Goal: Transaction & Acquisition: Book appointment/travel/reservation

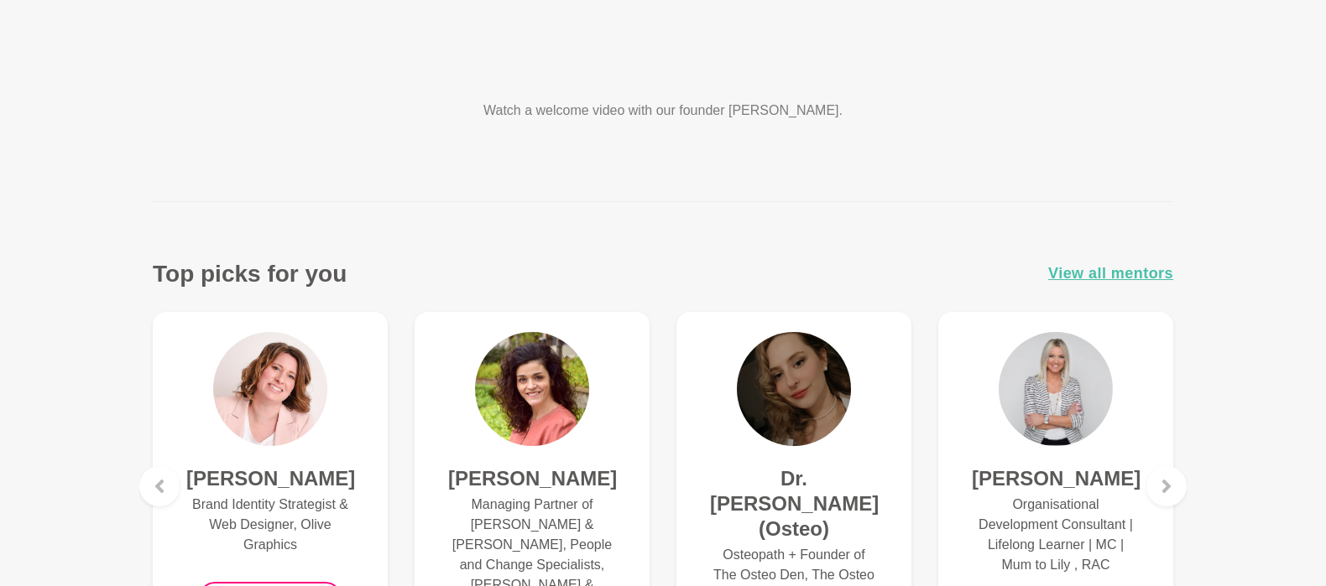
scroll to position [559, 0]
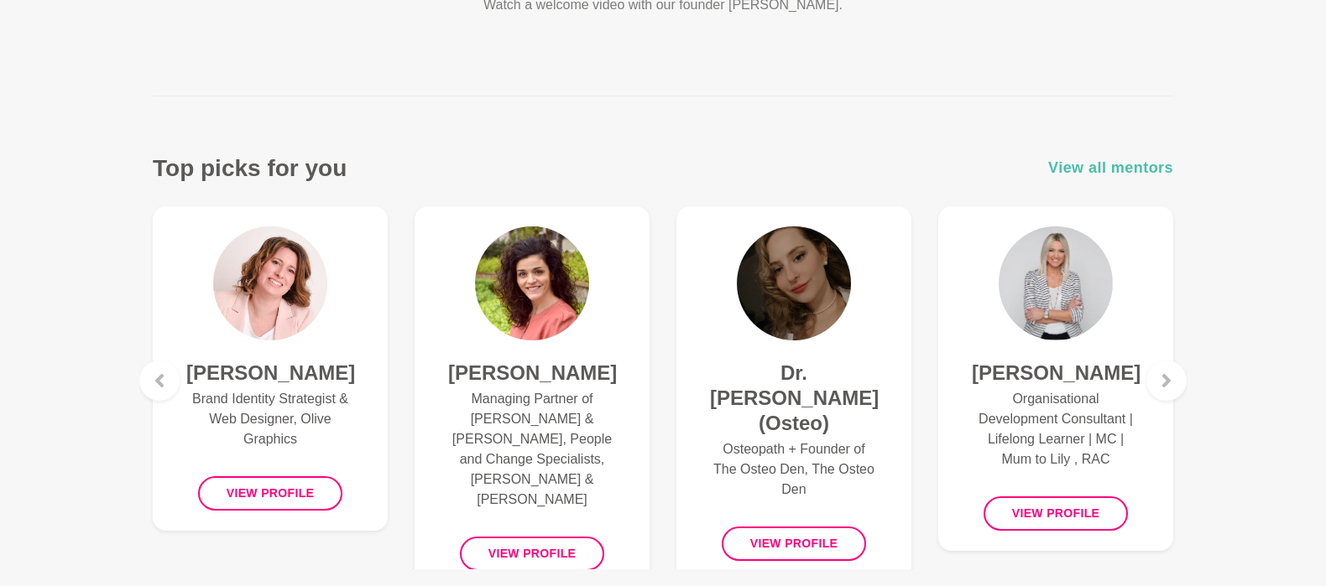
click at [1102, 170] on span "View all mentors" at bounding box center [1110, 168] width 125 height 24
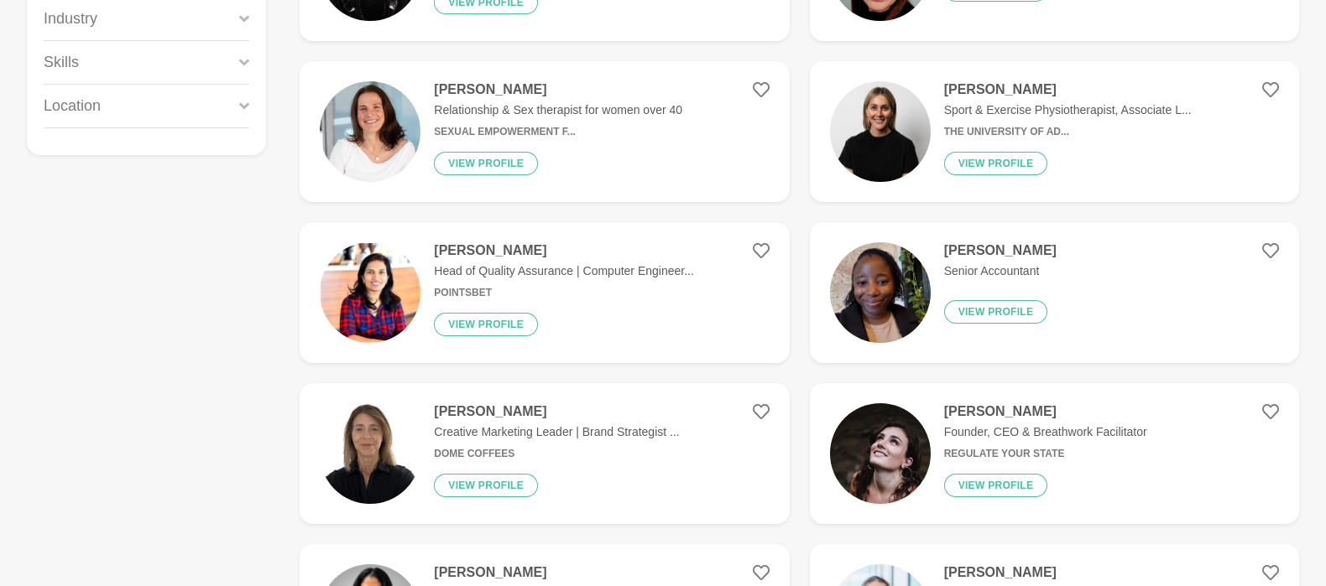
scroll to position [112, 0]
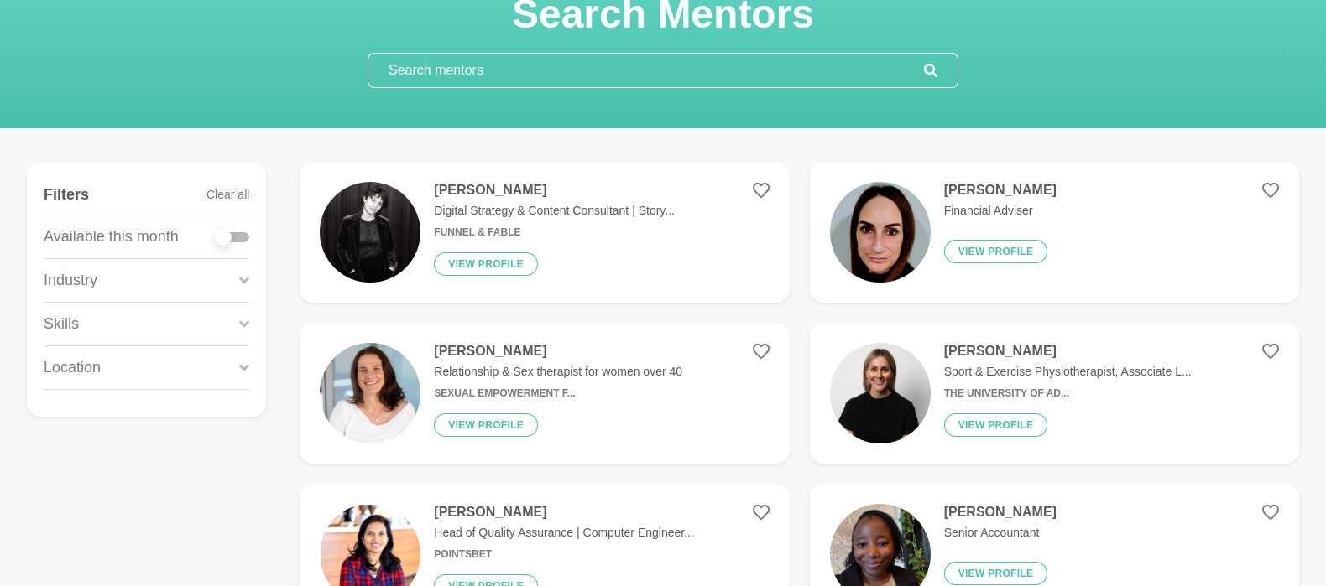
click at [201, 321] on div "Skills" at bounding box center [147, 324] width 206 height 43
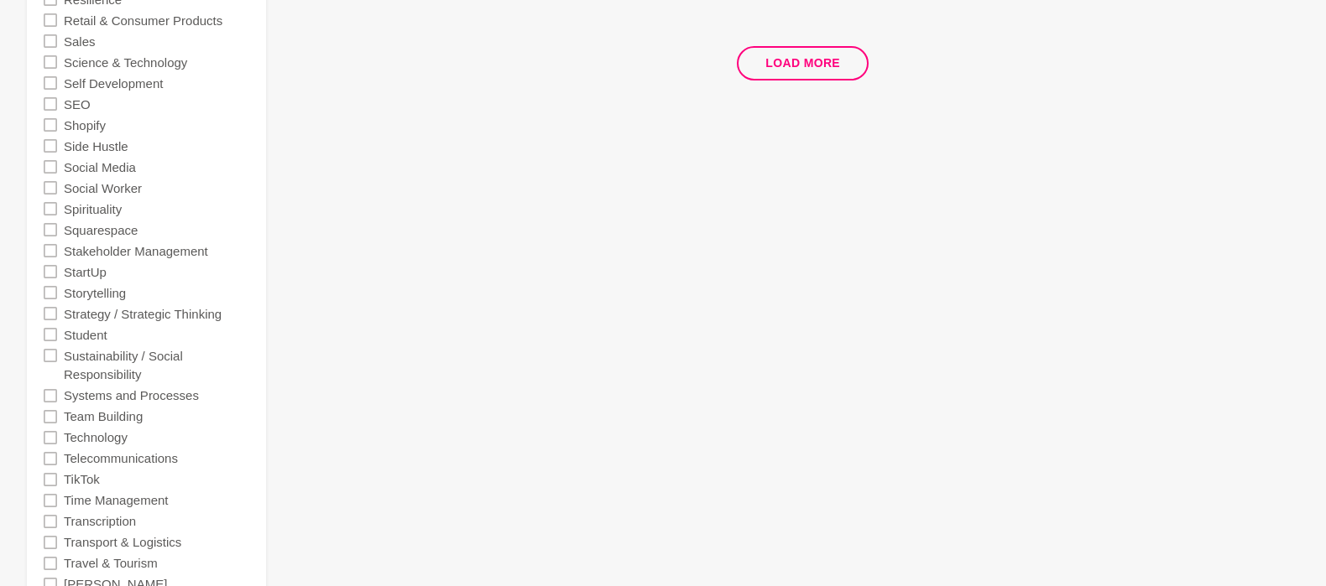
scroll to position [3355, 0]
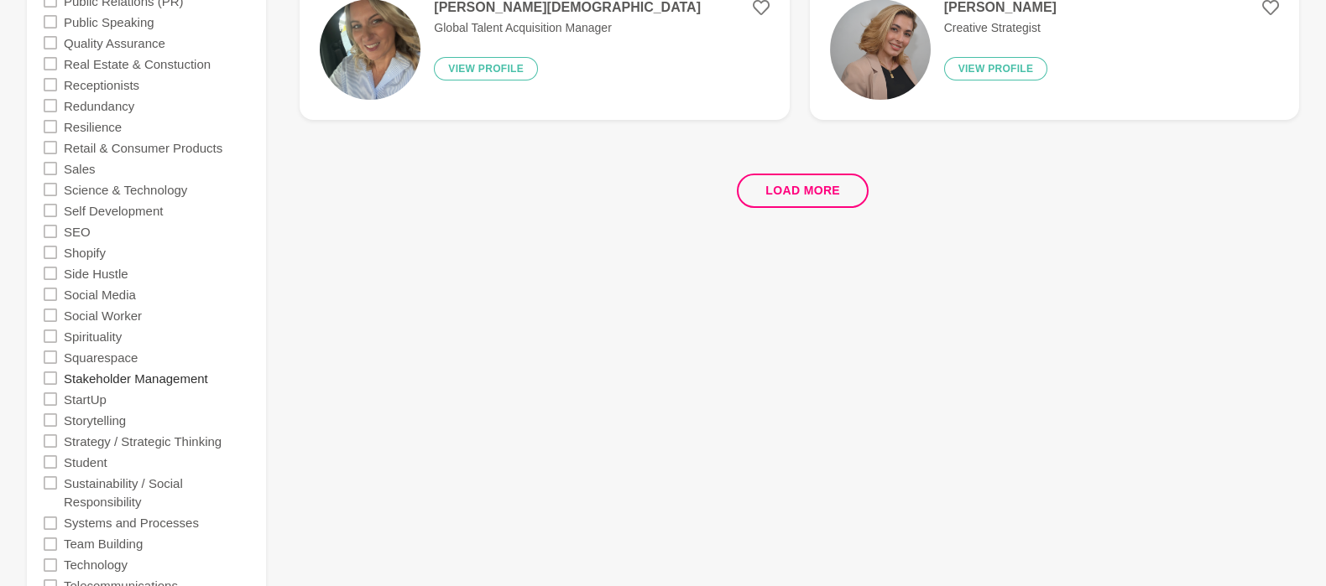
click at [155, 372] on label "Stakeholder Management" at bounding box center [136, 377] width 144 height 21
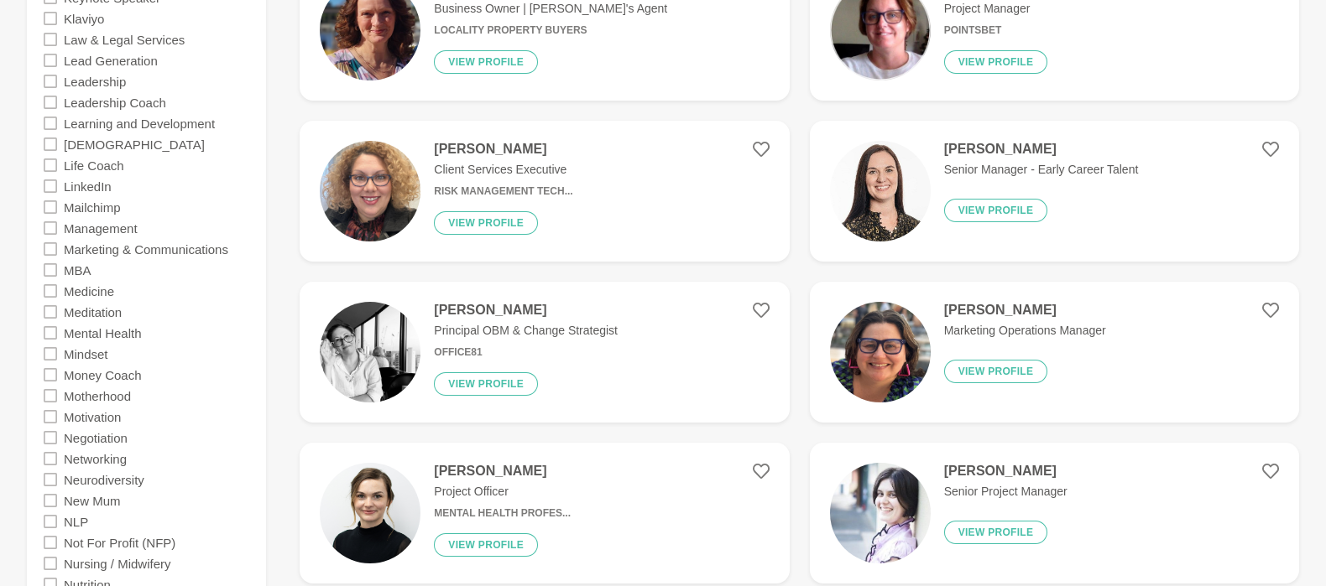
scroll to position [2237, 0]
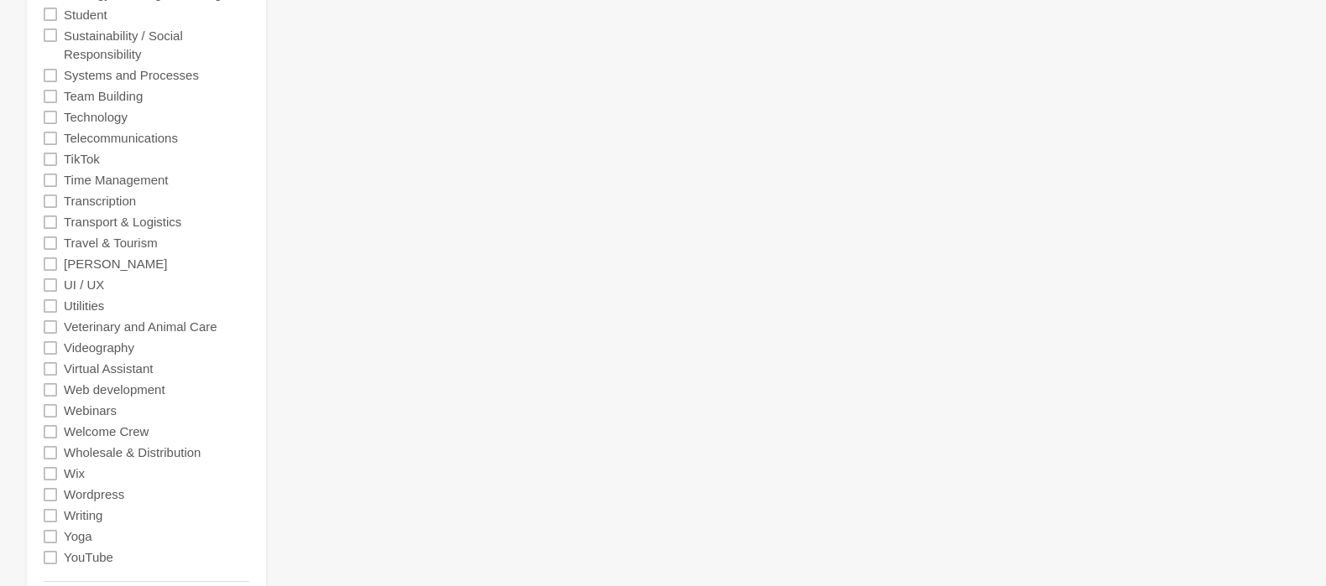
scroll to position [4103, 0]
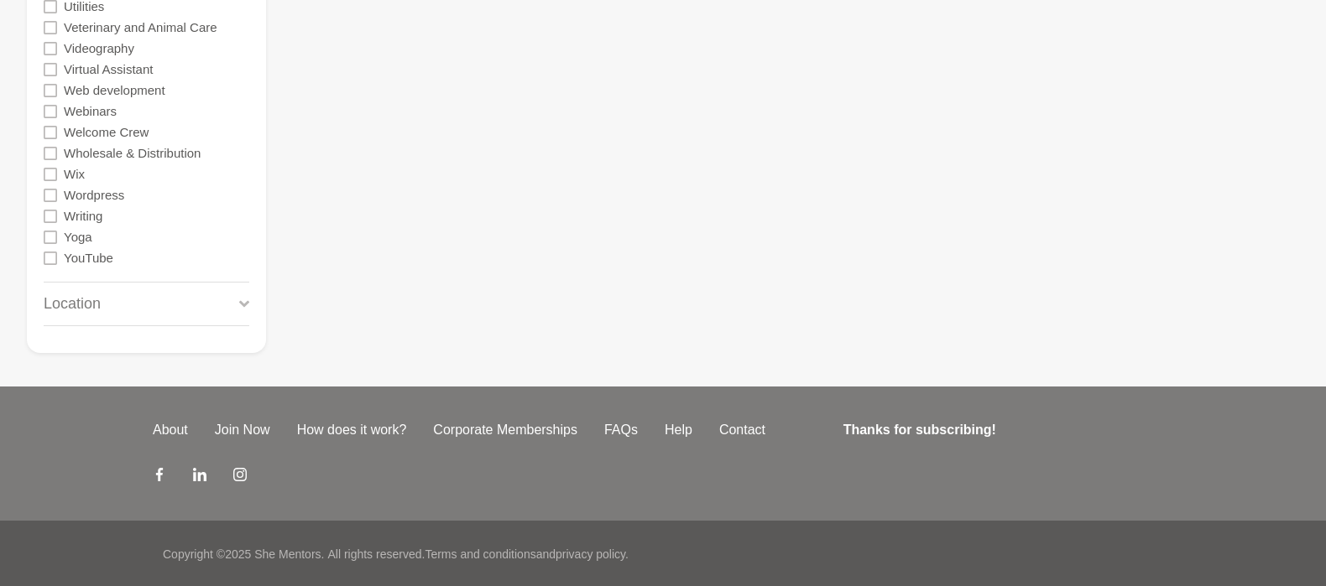
click at [193, 300] on div "Location" at bounding box center [147, 304] width 206 height 43
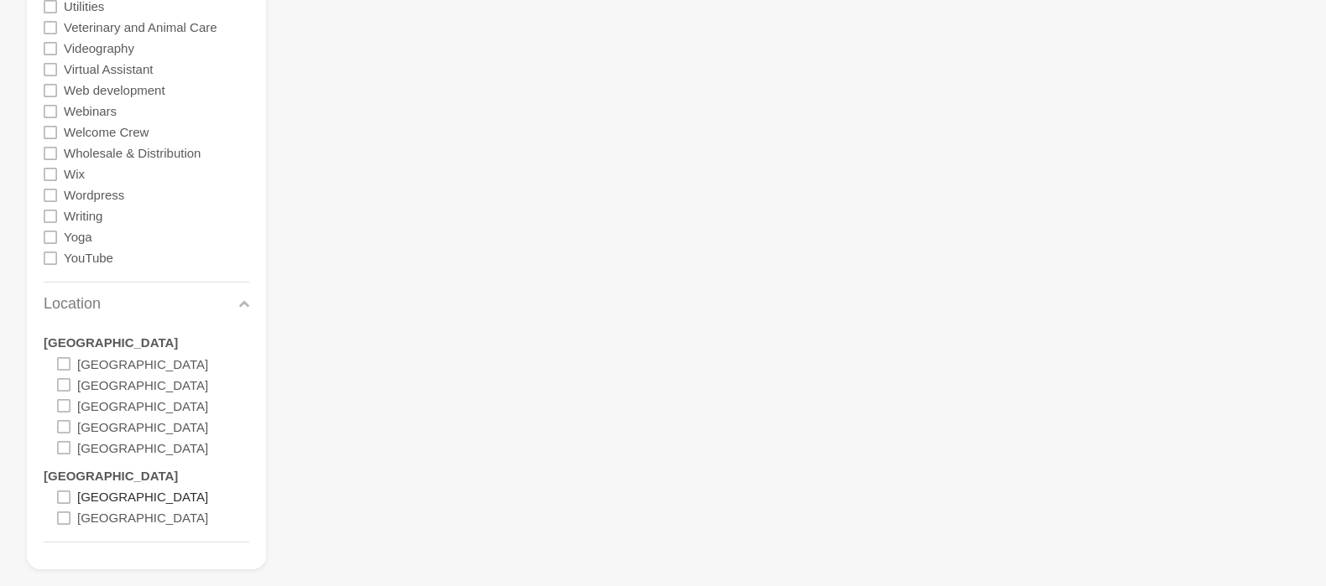
click at [117, 505] on label "[GEOGRAPHIC_DATA]" at bounding box center [142, 497] width 131 height 21
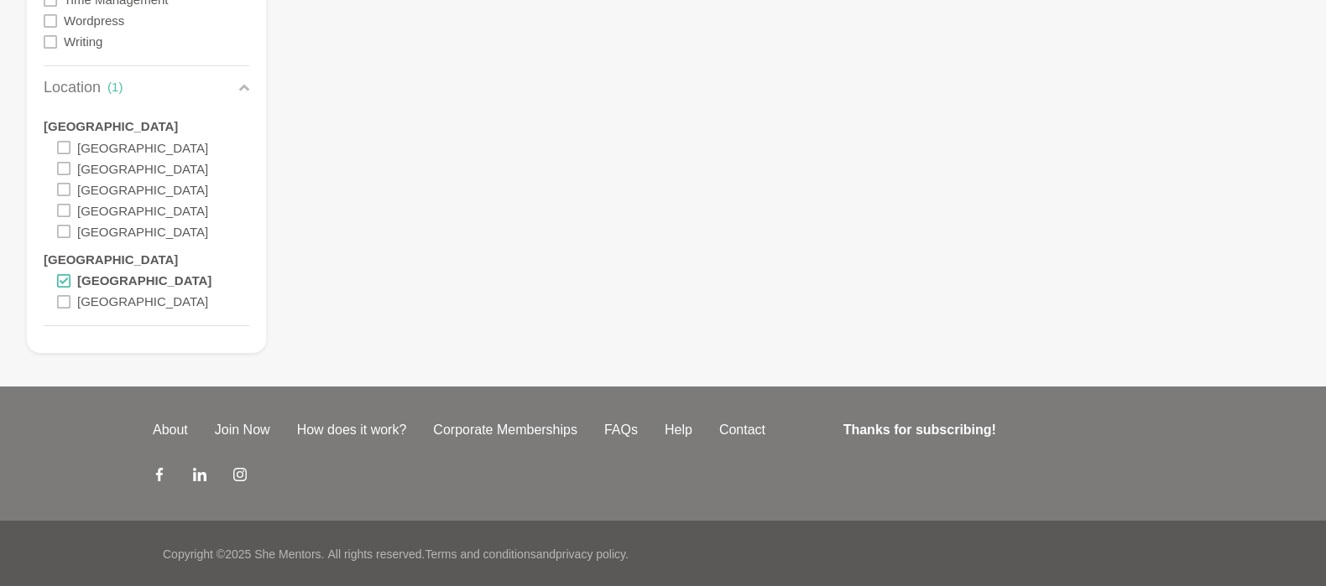
click at [71, 300] on div "[GEOGRAPHIC_DATA]" at bounding box center [132, 301] width 151 height 21
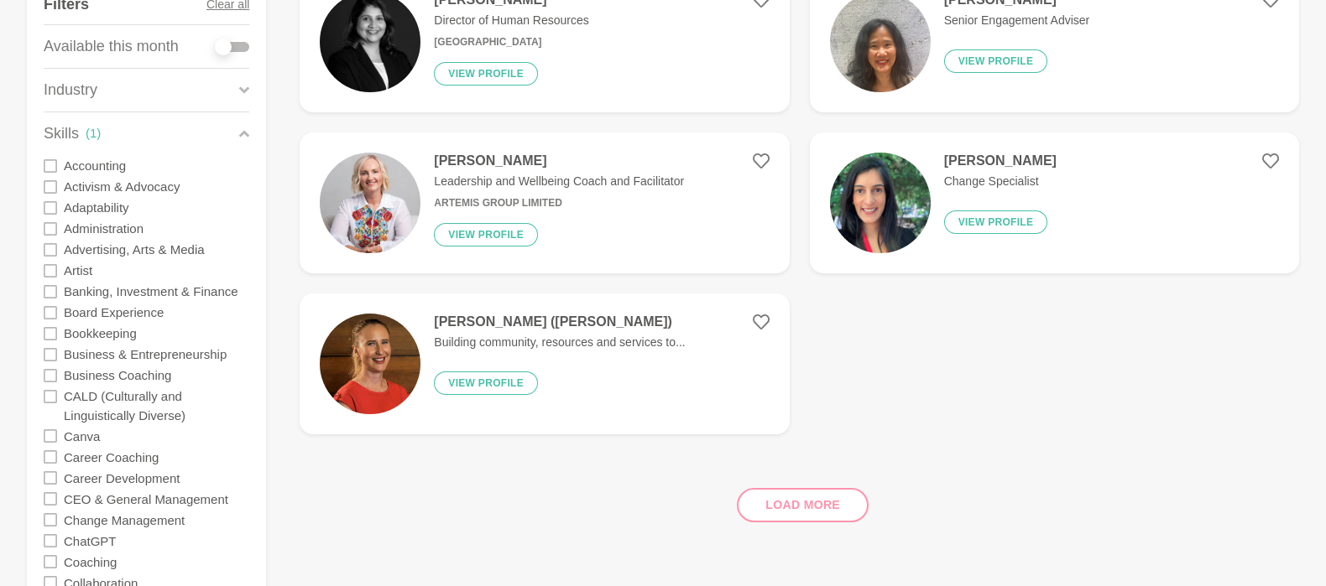
scroll to position [335, 0]
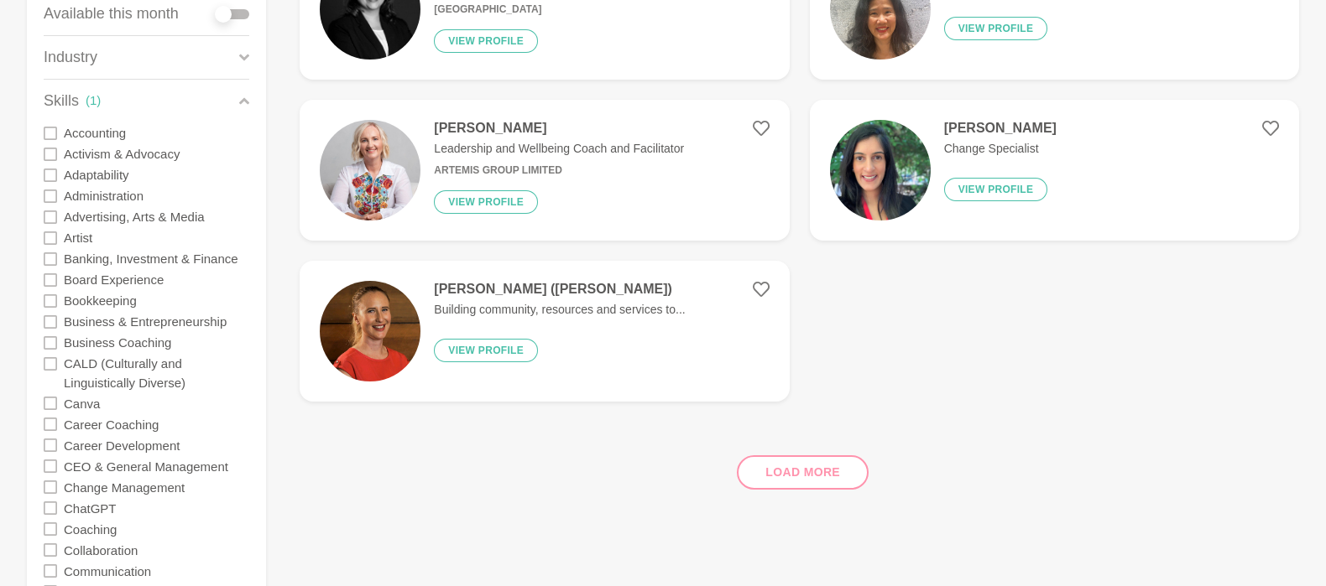
click at [824, 467] on div "Load more" at bounding box center [799, 466] width 999 height 102
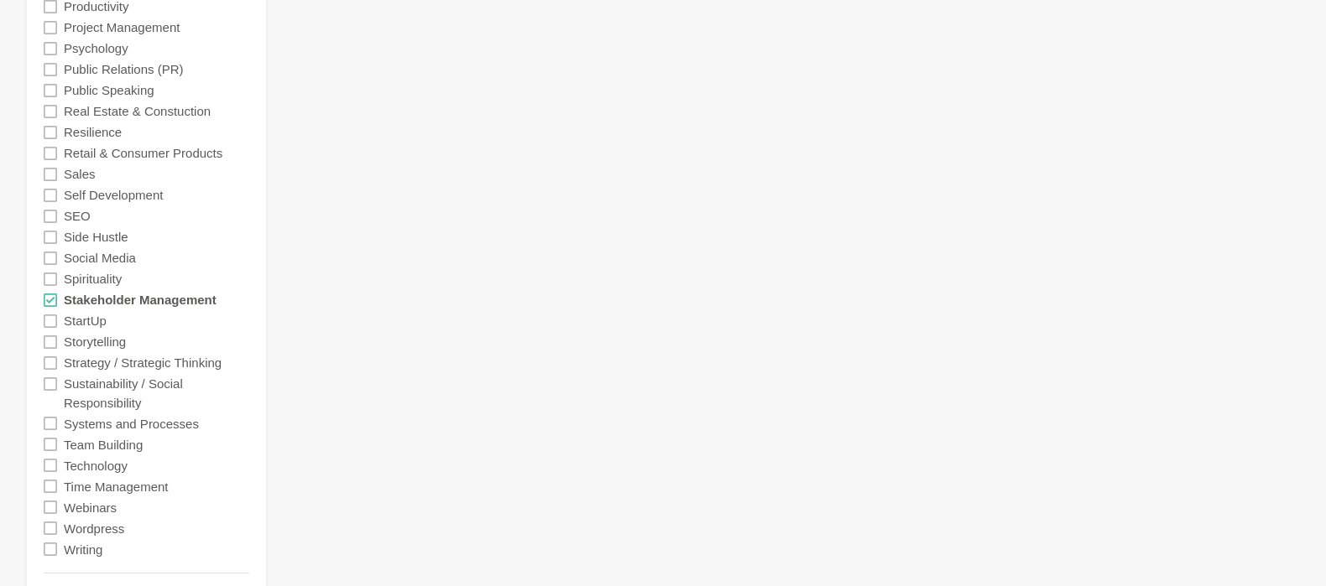
scroll to position [2125, 0]
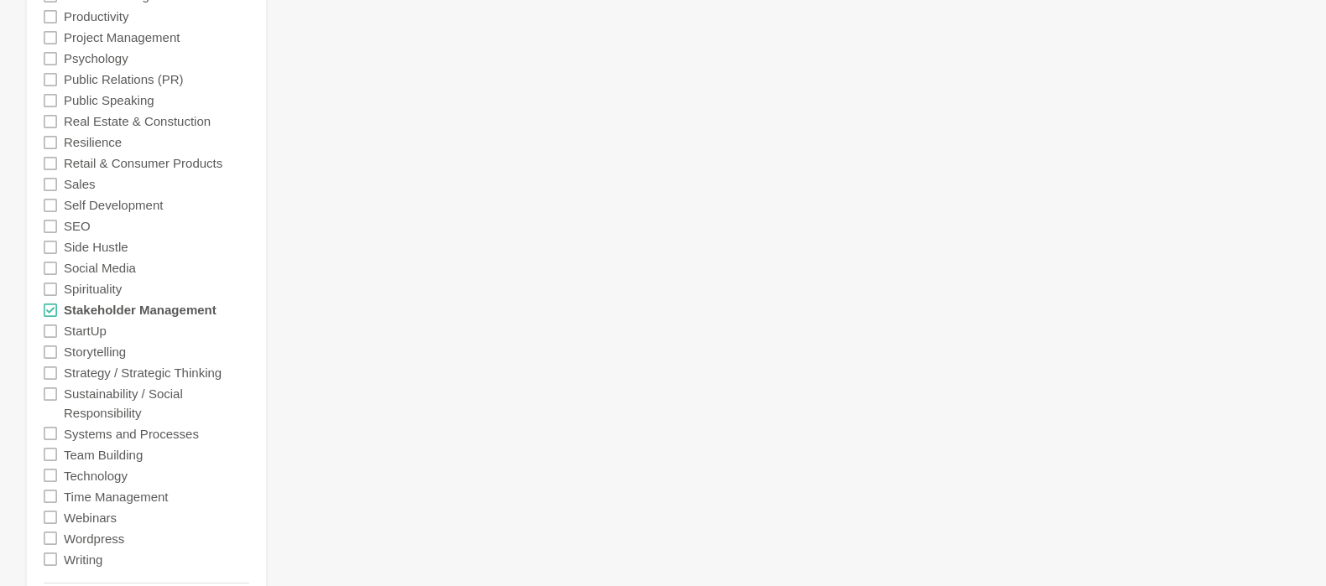
click at [53, 310] on icon at bounding box center [50, 310] width 13 height 13
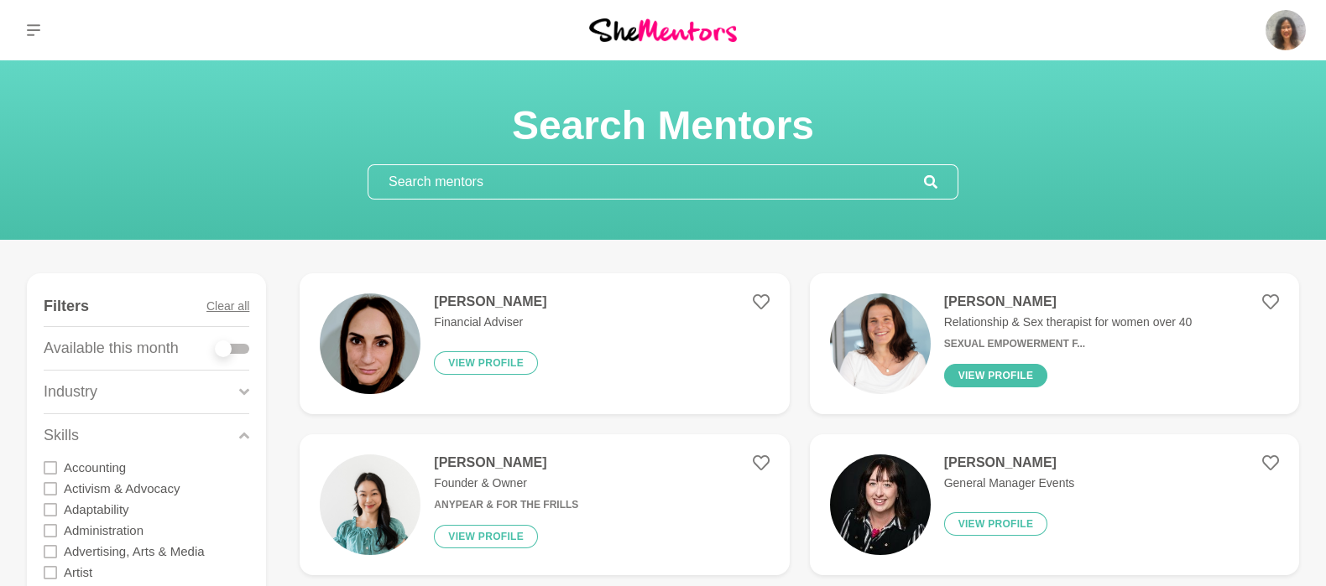
click at [998, 367] on button "View profile" at bounding box center [996, 375] width 104 height 23
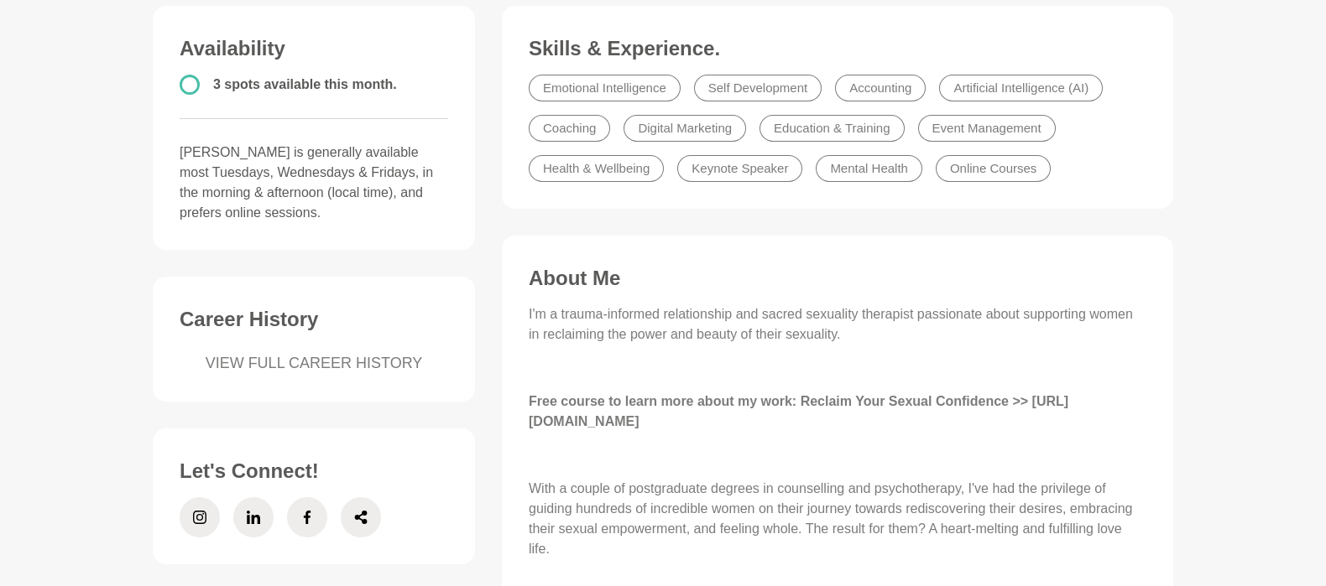
scroll to position [223, 0]
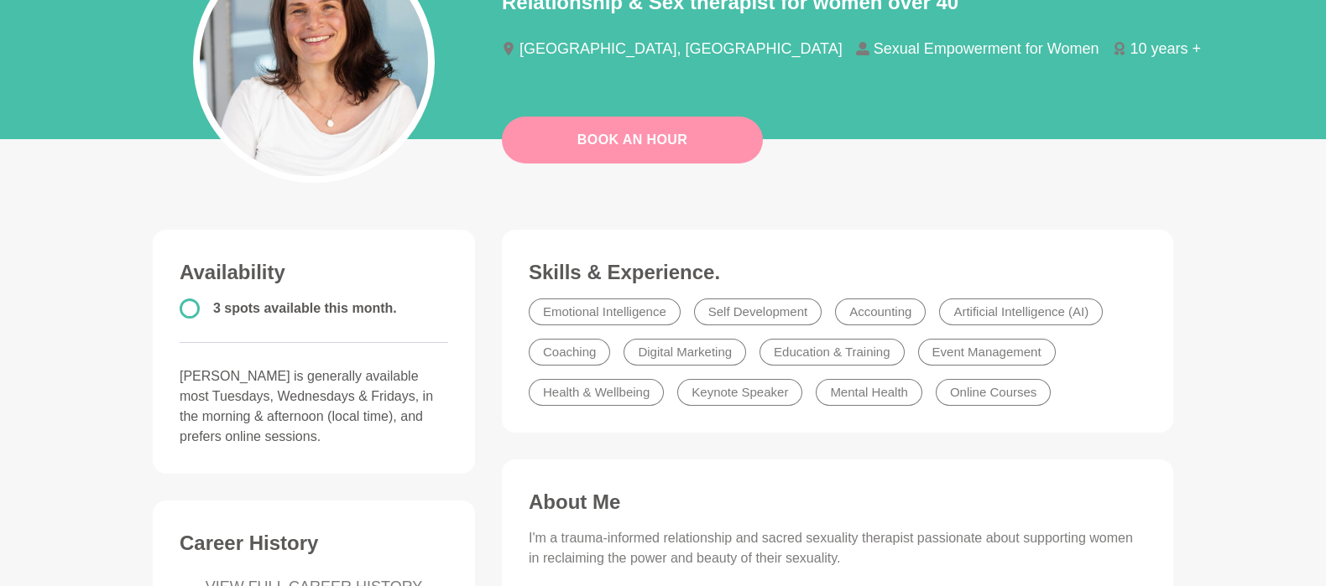
click at [696, 151] on link "Book An Hour" at bounding box center [632, 140] width 261 height 47
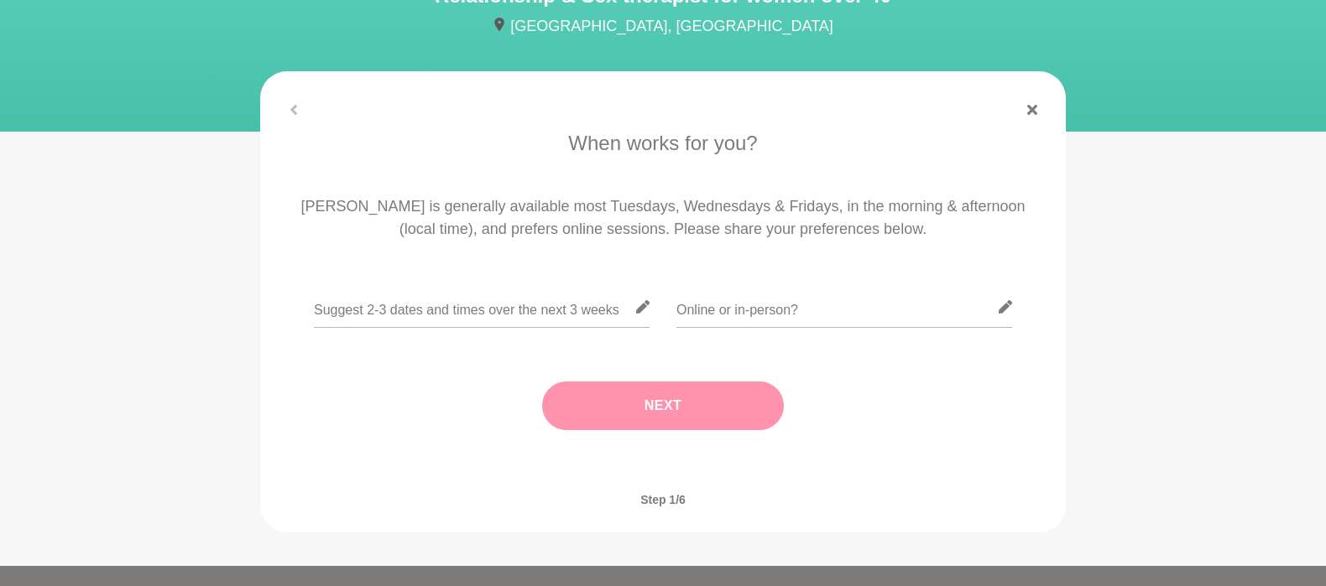
scroll to position [335, 0]
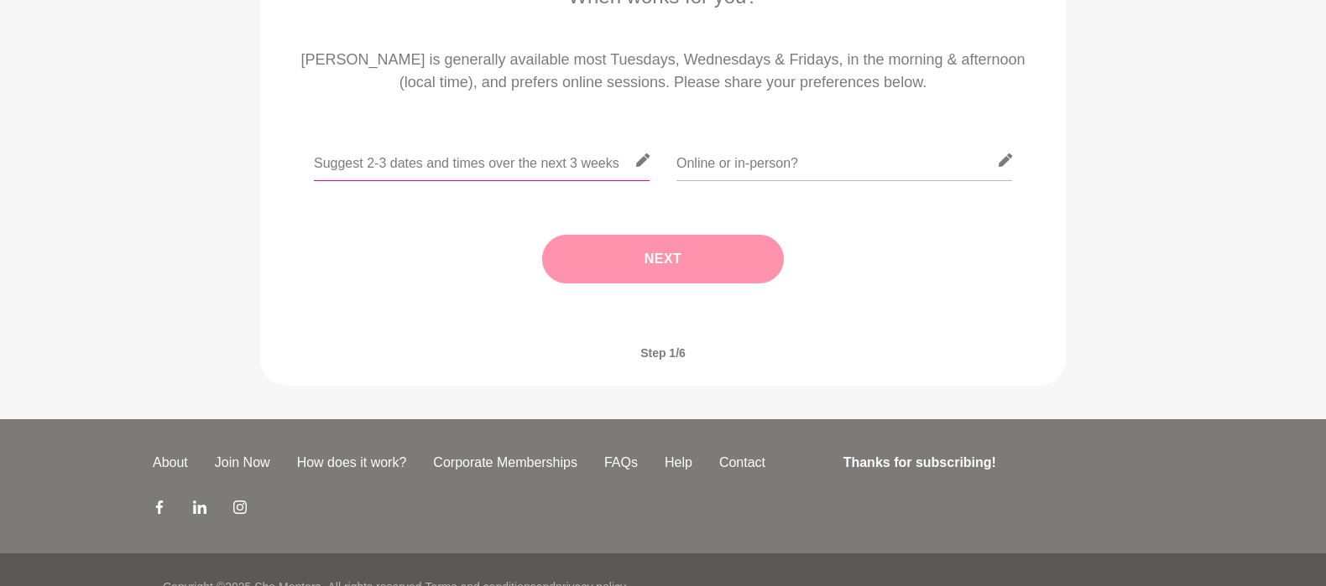
click at [433, 164] on input "text" at bounding box center [482, 160] width 336 height 41
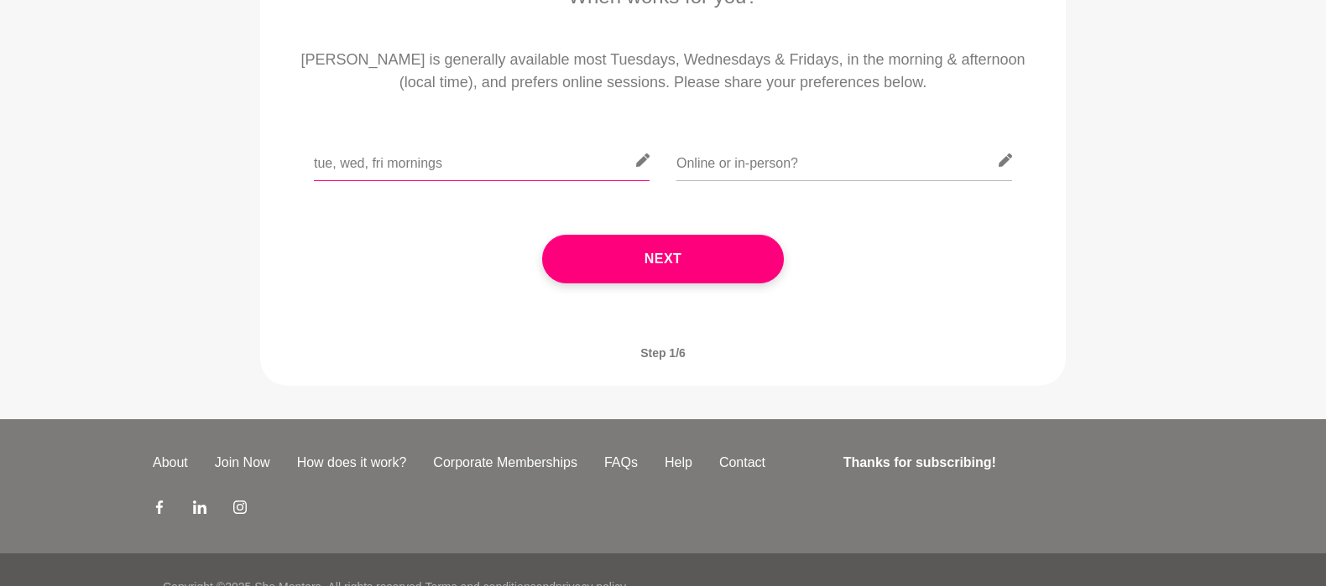
type input "tue, wed, fri mornings"
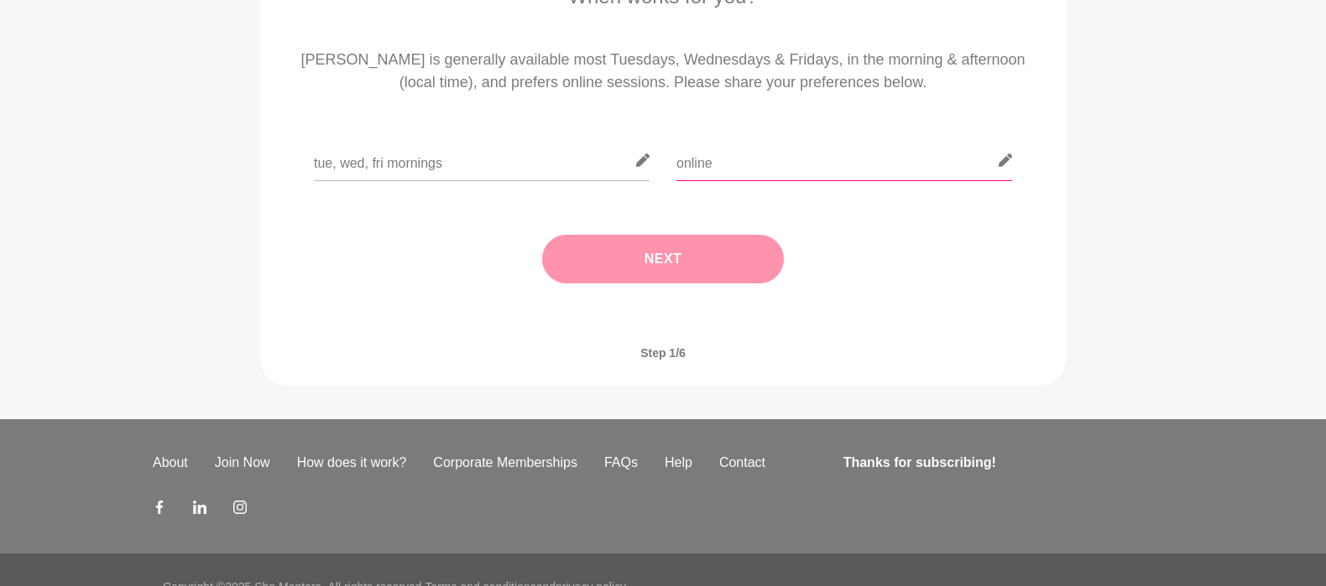
type input "online"
click at [629, 263] on button "Next" at bounding box center [663, 259] width 242 height 49
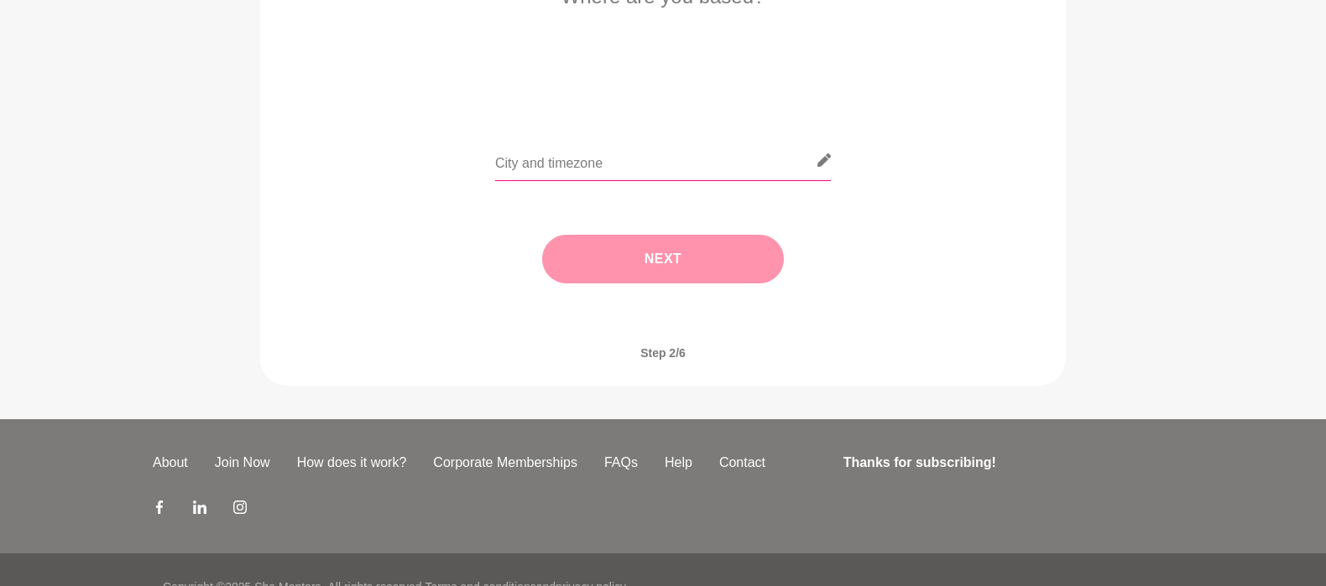
click at [572, 166] on input "text" at bounding box center [663, 160] width 336 height 41
type input "[GEOGRAPHIC_DATA] [GEOGRAPHIC_DATA]"
click at [645, 255] on button "Next" at bounding box center [663, 259] width 242 height 49
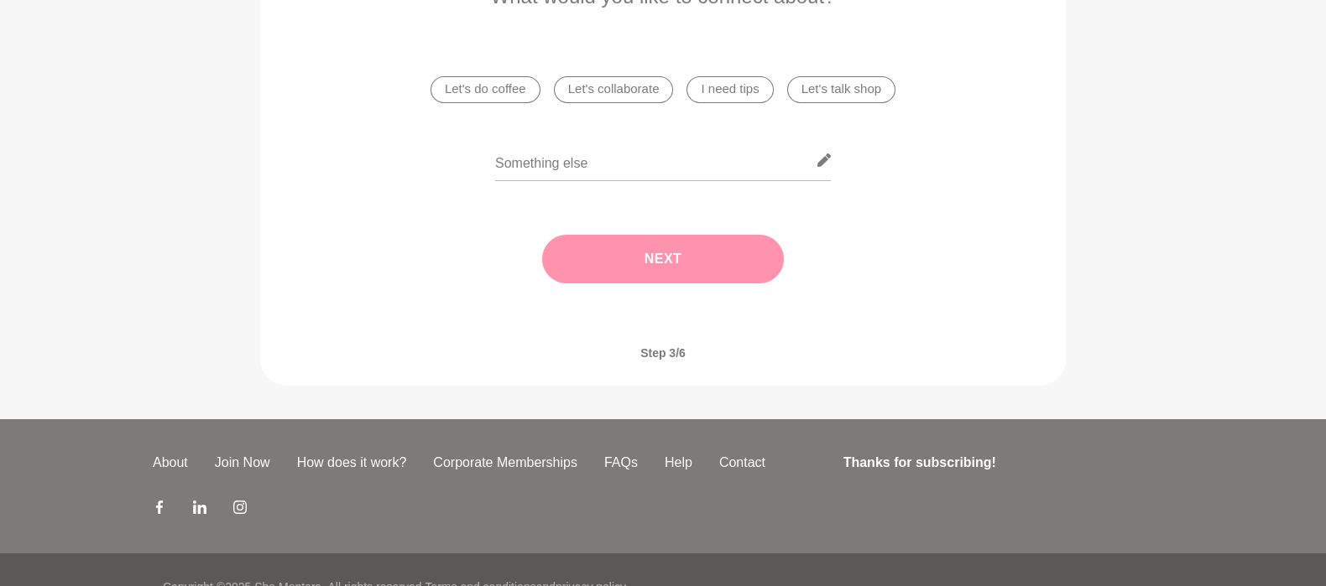
scroll to position [223, 0]
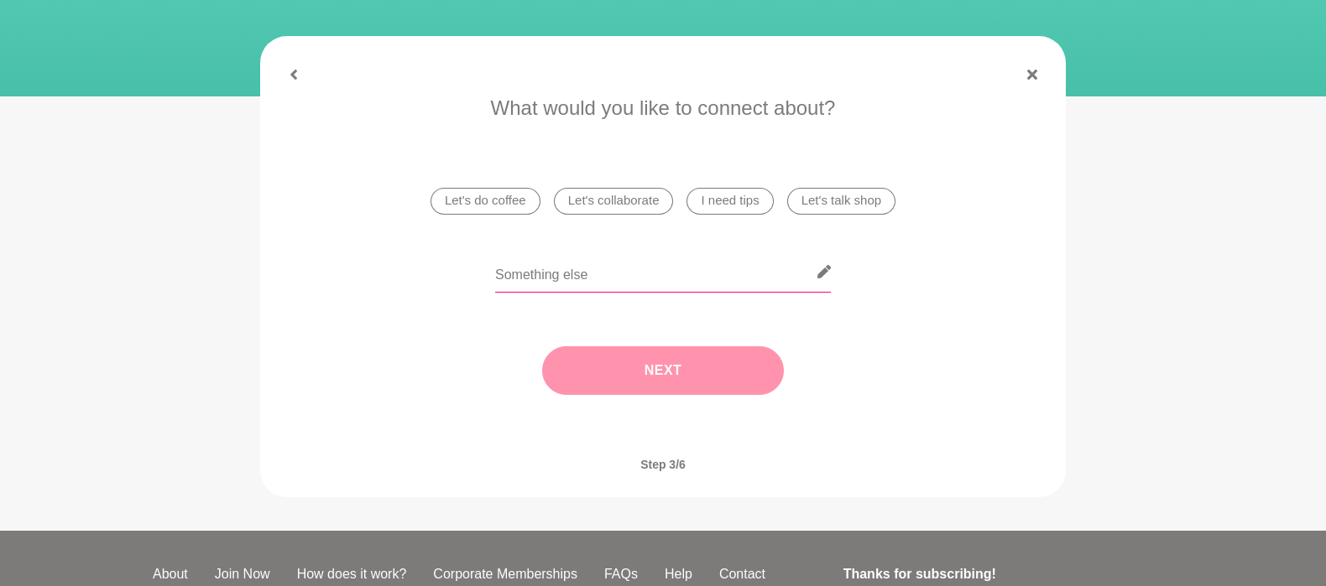
click at [556, 274] on input "text" at bounding box center [663, 272] width 336 height 41
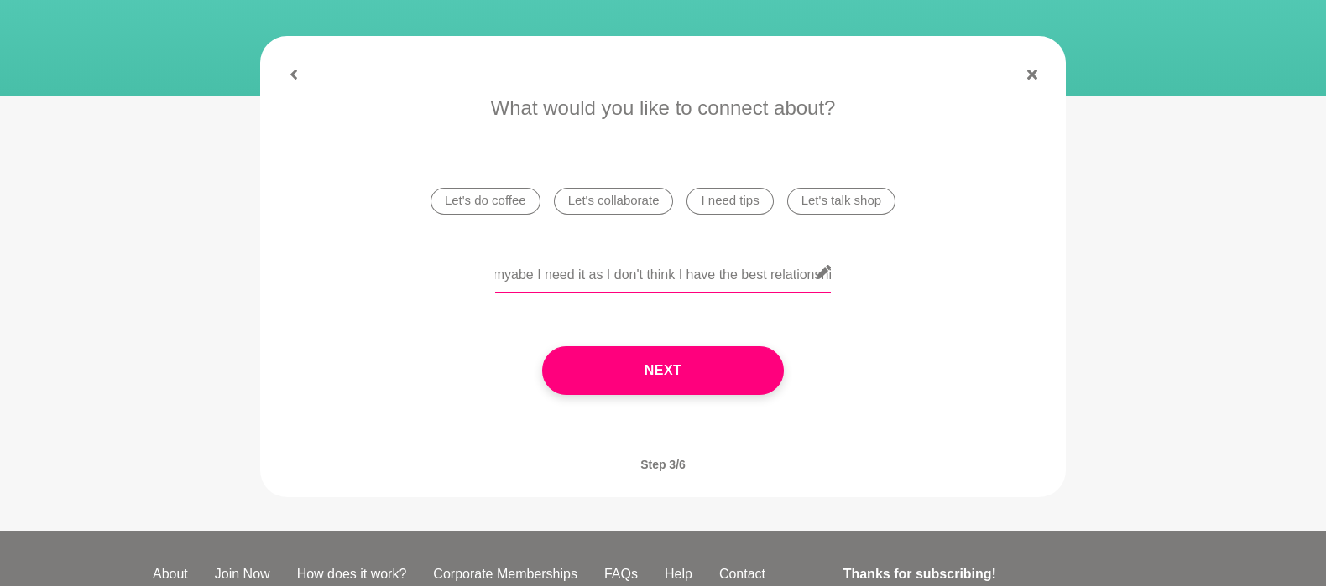
scroll to position [0, 383]
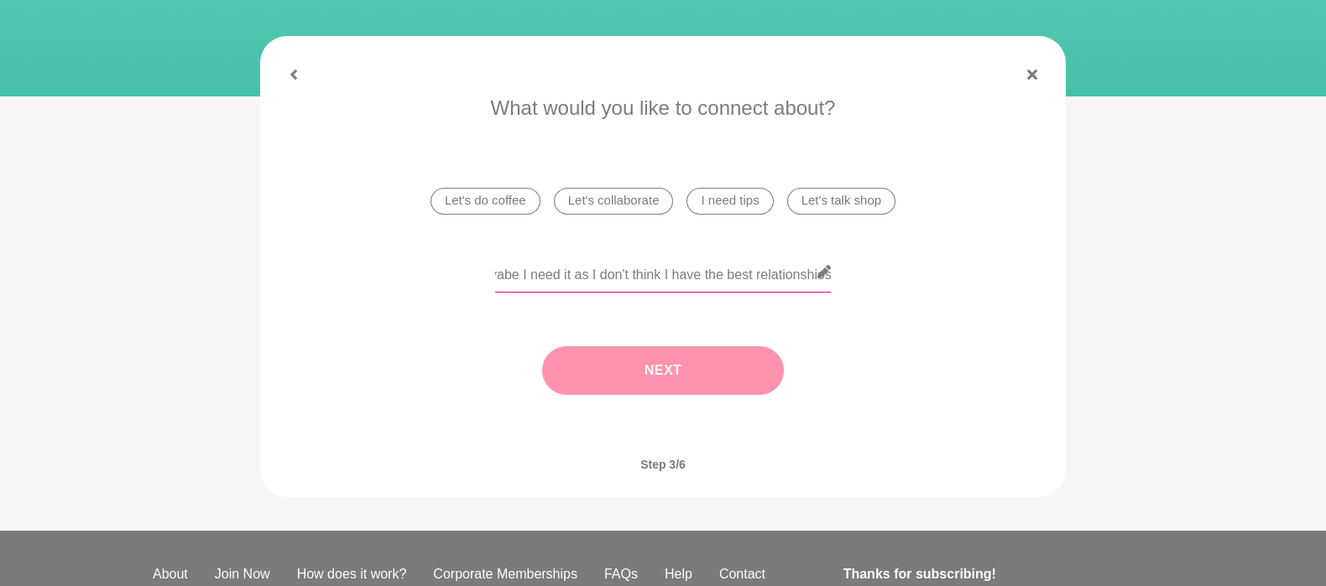
type input "I am curious; i have never considered before tips in this area, myabe I need it…"
click at [656, 368] on button "Next" at bounding box center [663, 371] width 242 height 49
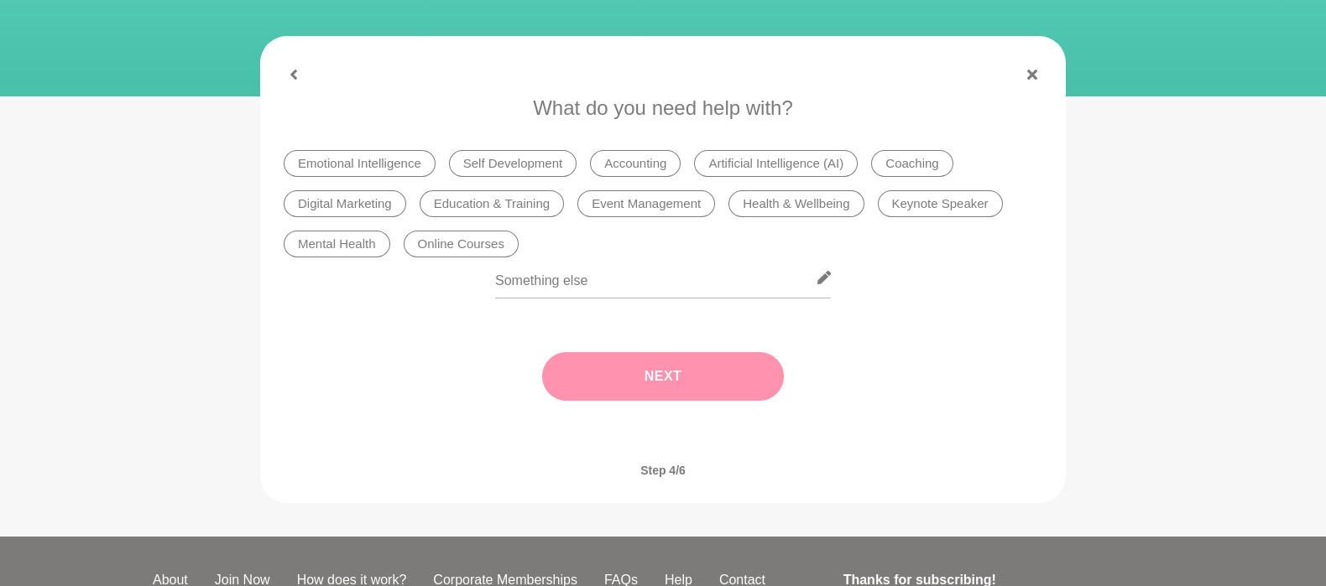
click at [826, 200] on li "Health & Wellbeing" at bounding box center [795, 203] width 135 height 27
click at [731, 369] on button "Next" at bounding box center [663, 376] width 242 height 49
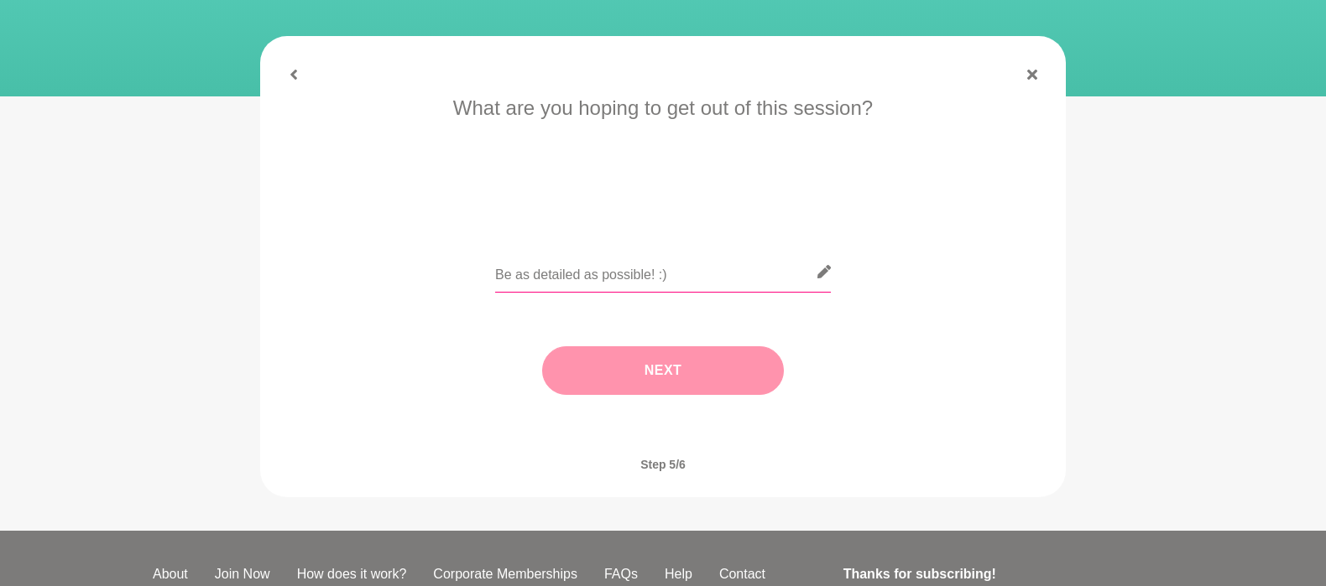
click at [533, 274] on input "text" at bounding box center [663, 272] width 336 height 41
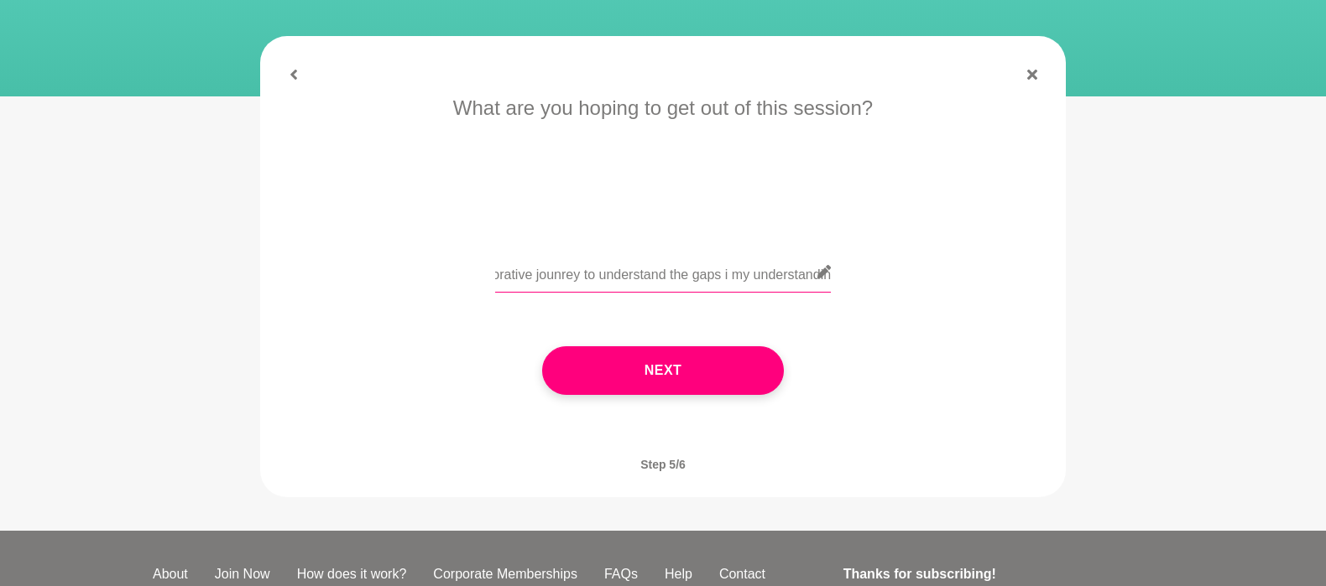
scroll to position [0, 588]
click at [716, 277] on input "Increase my awareness on what I don't know, I am reasonably well-read so it wil…" at bounding box center [663, 272] width 336 height 41
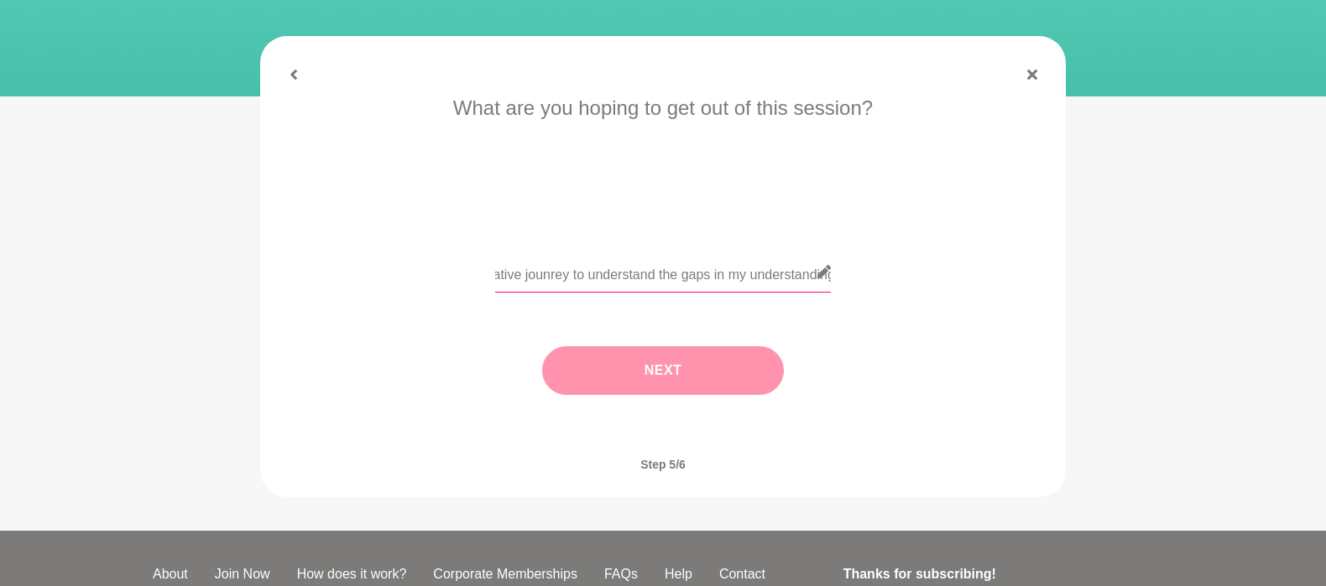
type input "Increase my awareness on what I don't know, I am reasonably well-read so it wil…"
click at [725, 367] on button "Next" at bounding box center [663, 371] width 242 height 49
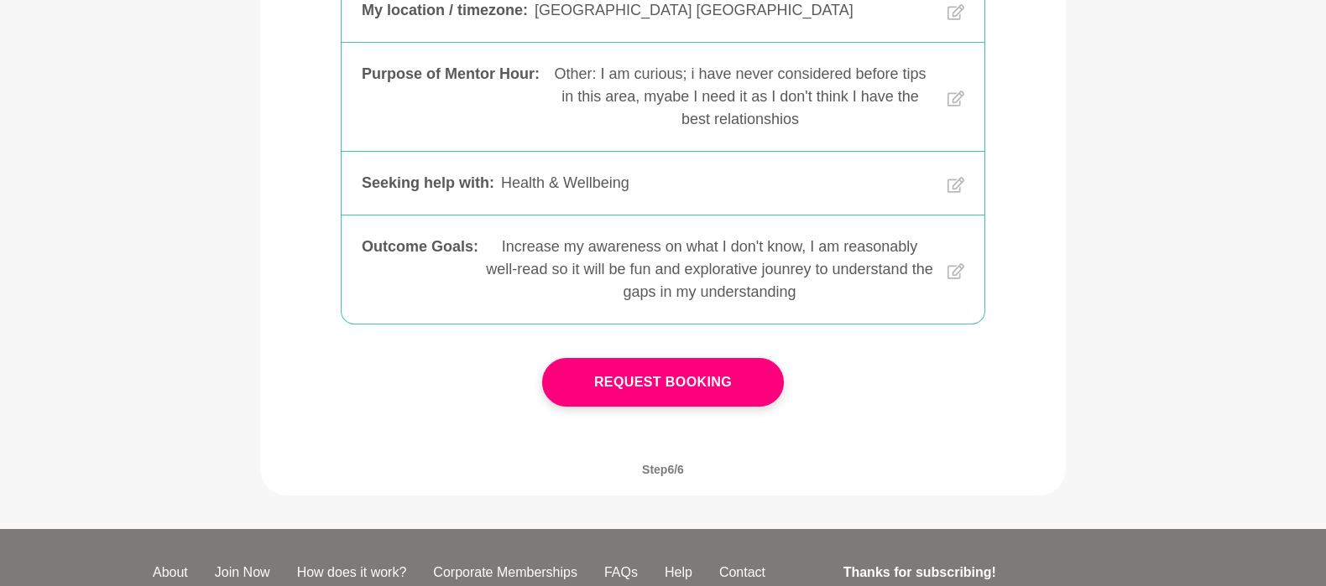
scroll to position [335, 0]
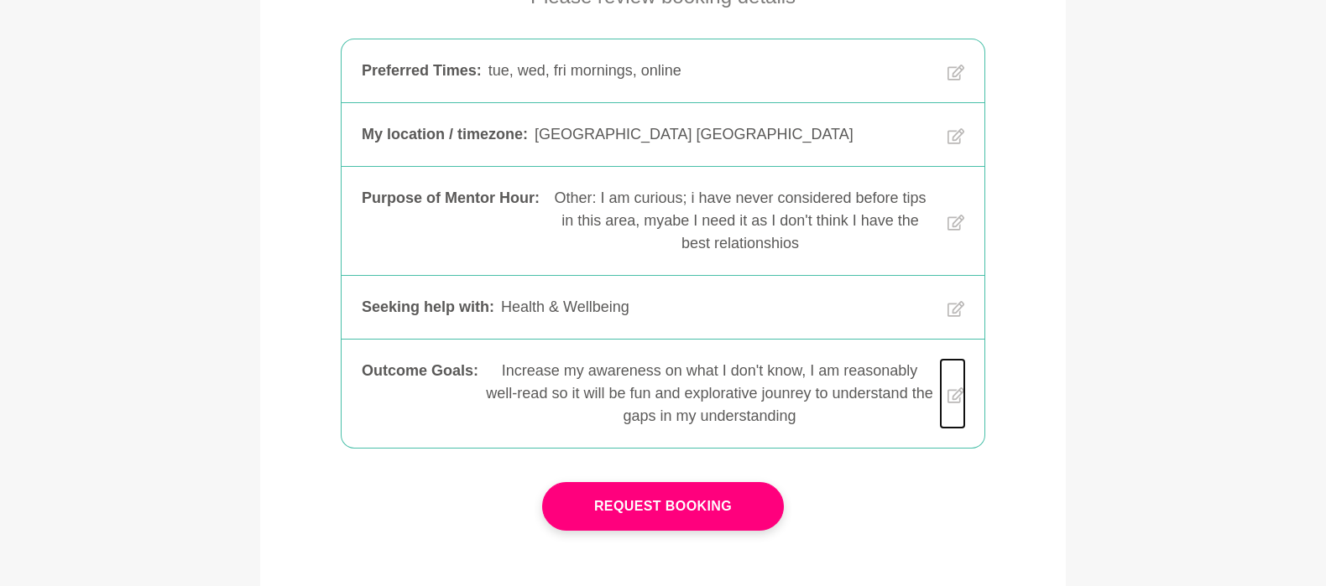
click at [954, 399] on icon at bounding box center [955, 395] width 17 height 65
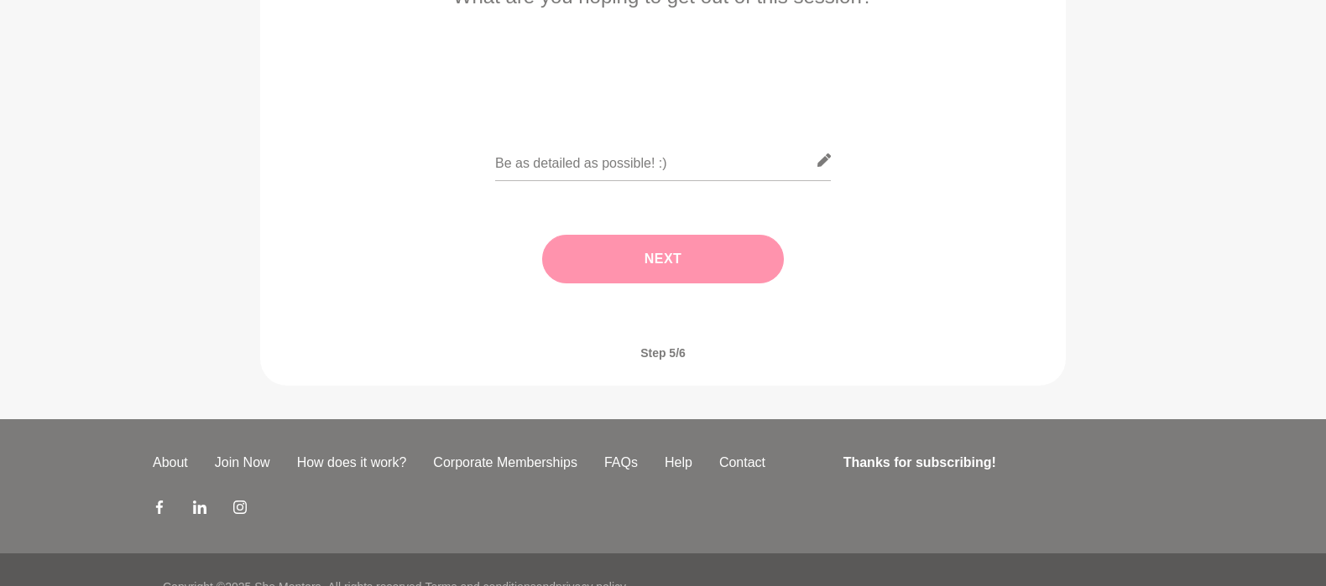
scroll to position [0, 0]
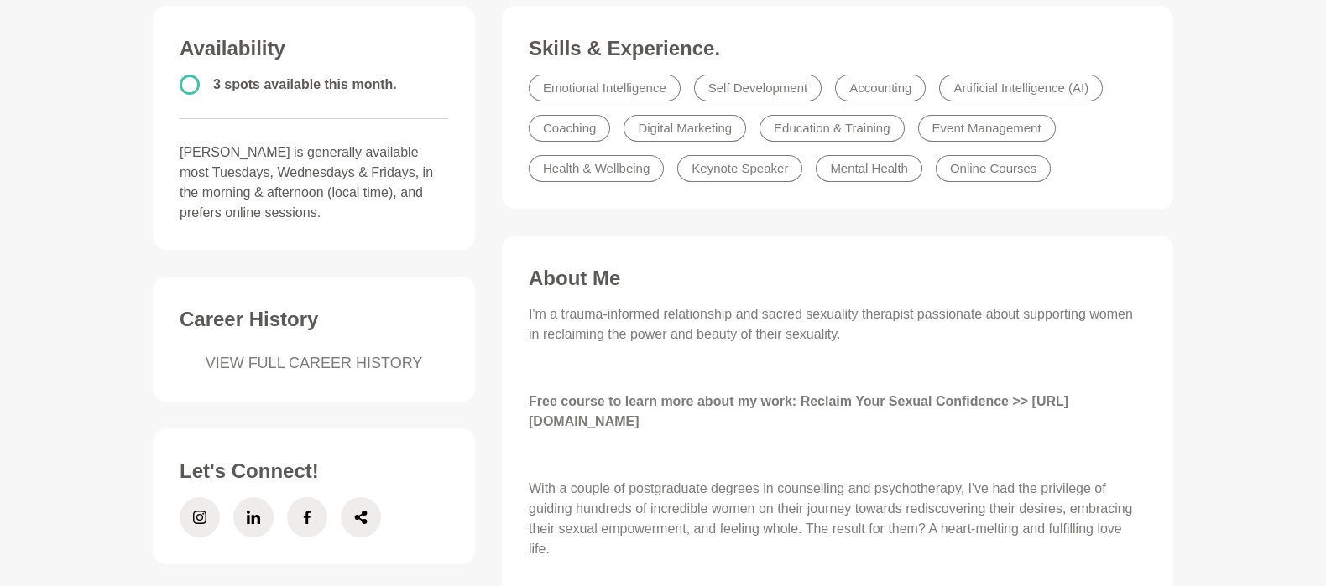
scroll to position [112, 0]
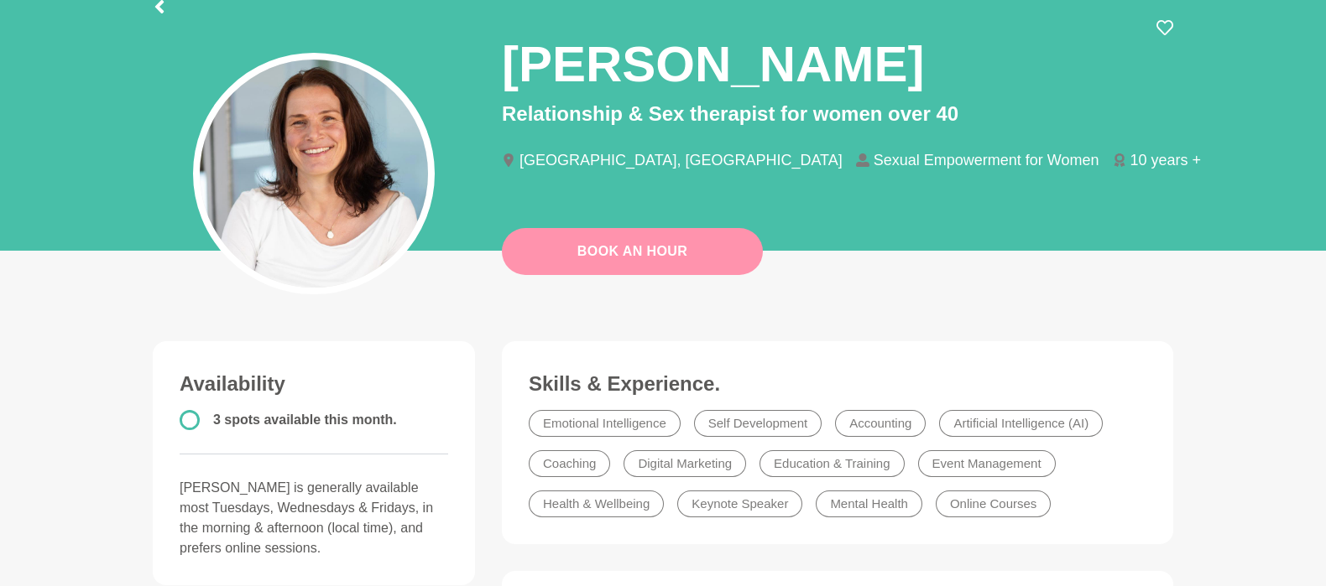
click at [666, 258] on link "Book An Hour" at bounding box center [632, 251] width 261 height 47
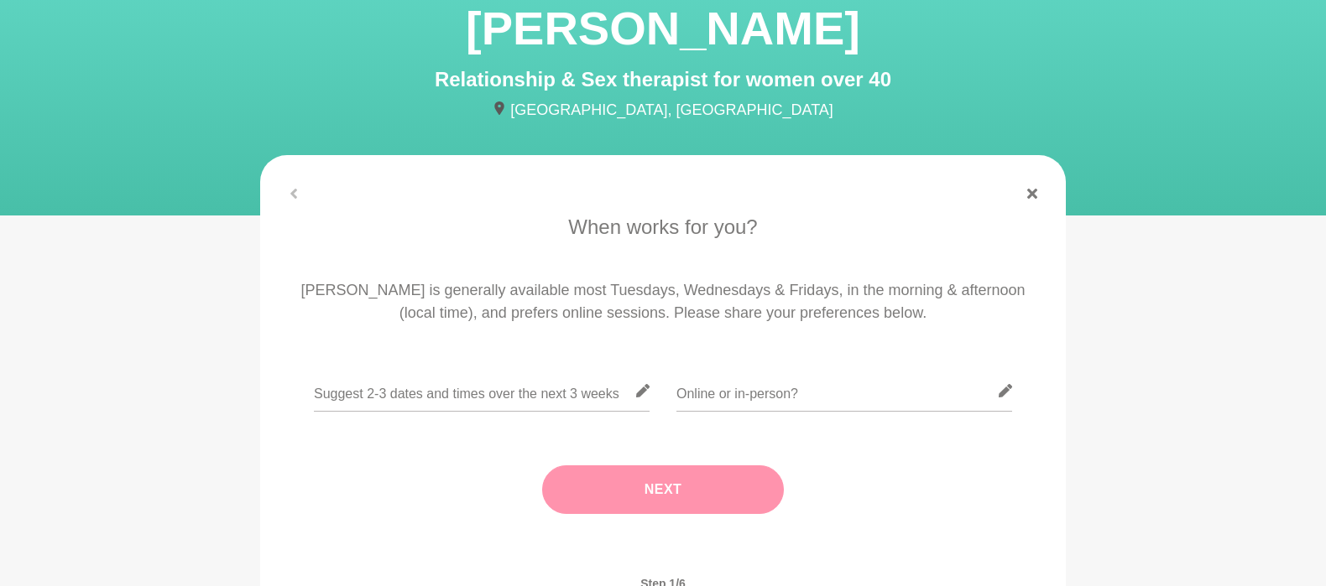
scroll to position [223, 0]
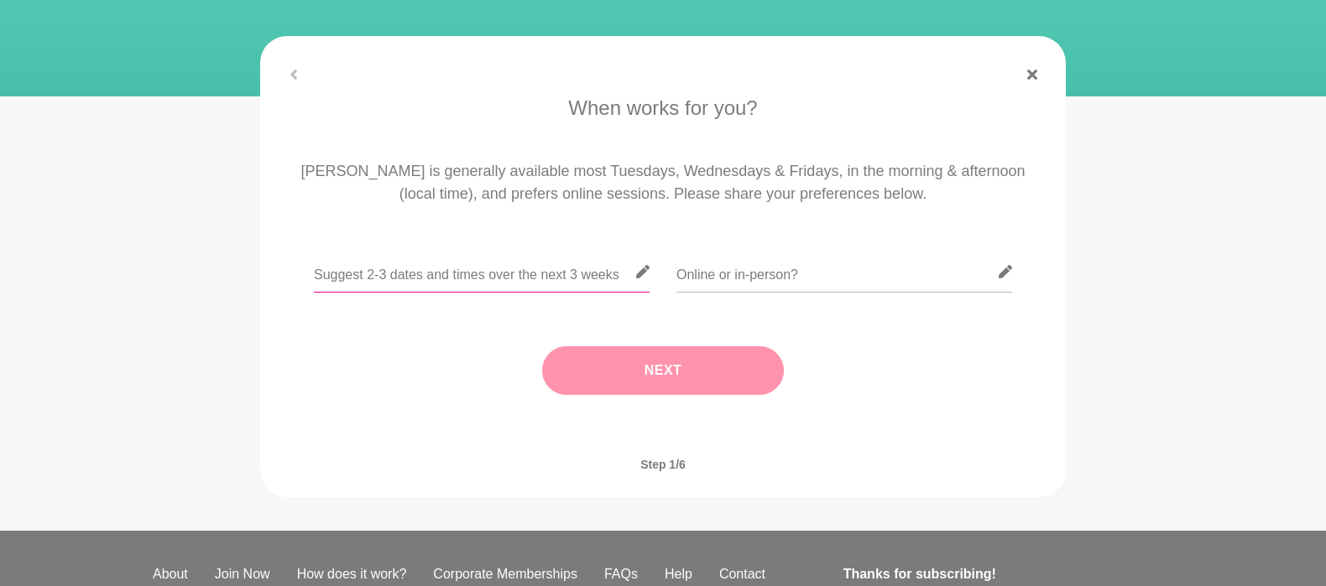
click at [462, 283] on input "text" at bounding box center [482, 272] width 336 height 41
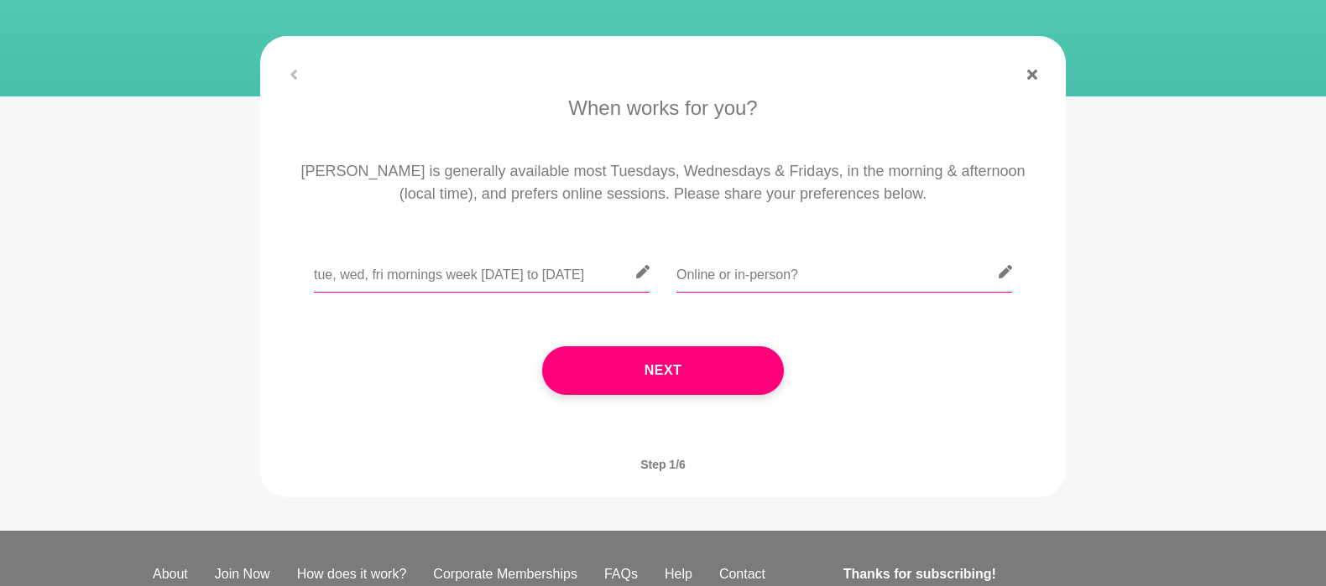
type input "tue, wed, fri mornings week [DATE] to [DATE]"
click at [759, 275] on input "text" at bounding box center [844, 272] width 336 height 41
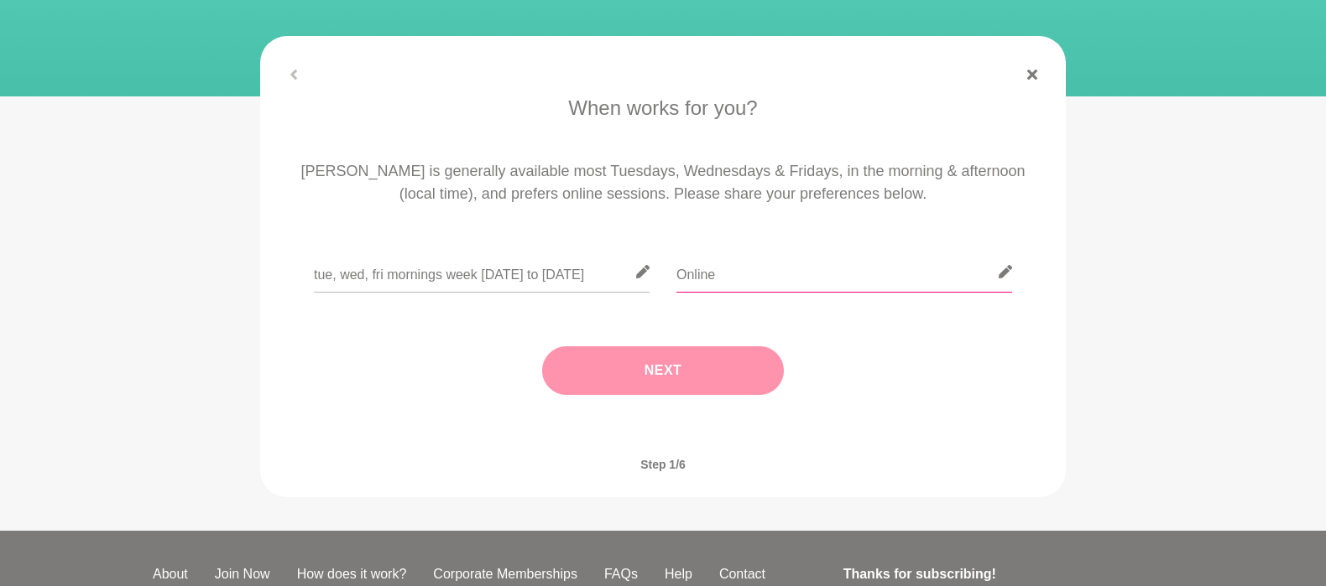
type input "Online"
click at [713, 373] on button "Next" at bounding box center [663, 371] width 242 height 49
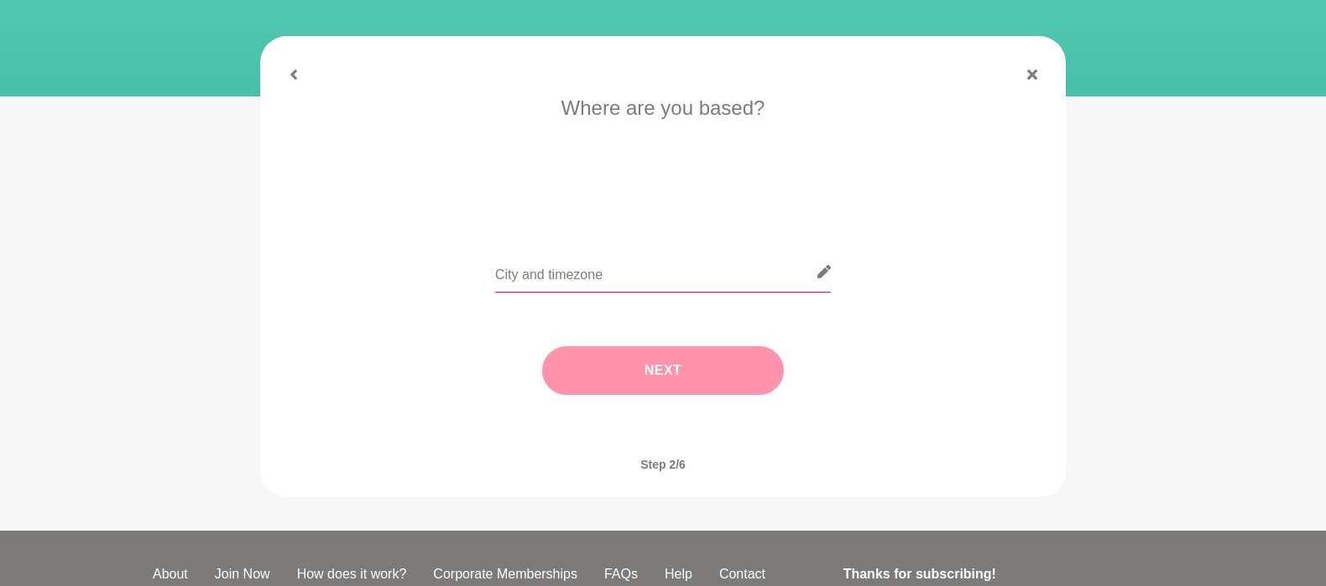
scroll to position [368, 0]
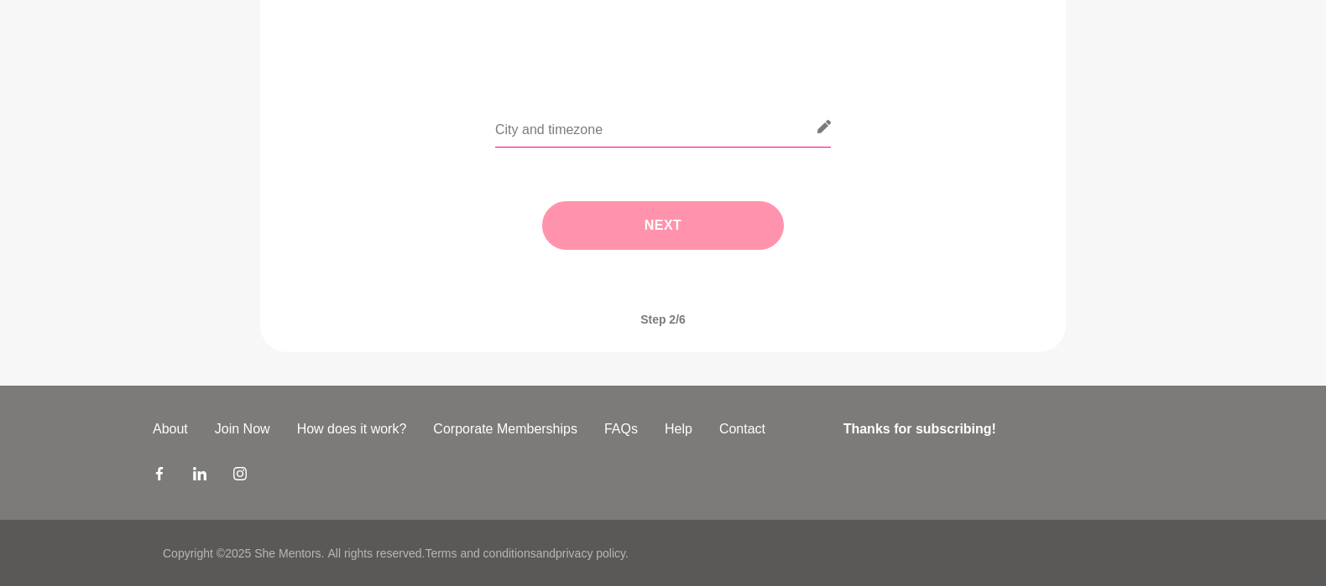
click at [536, 121] on input "text" at bounding box center [663, 127] width 336 height 41
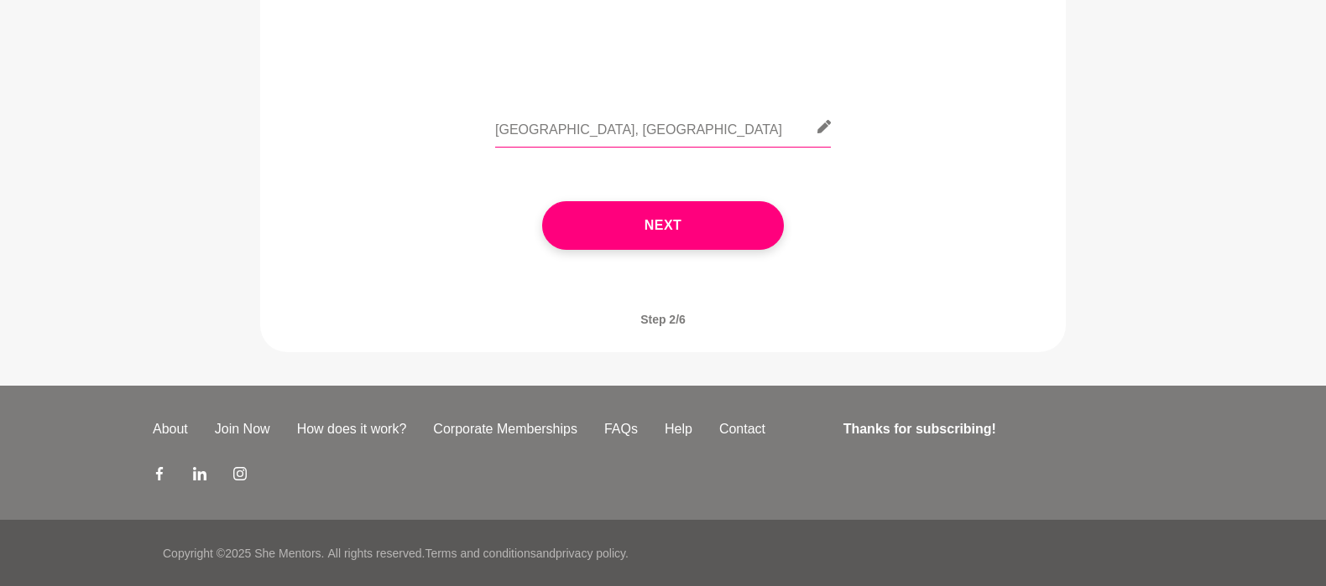
type input "[GEOGRAPHIC_DATA], [GEOGRAPHIC_DATA]"
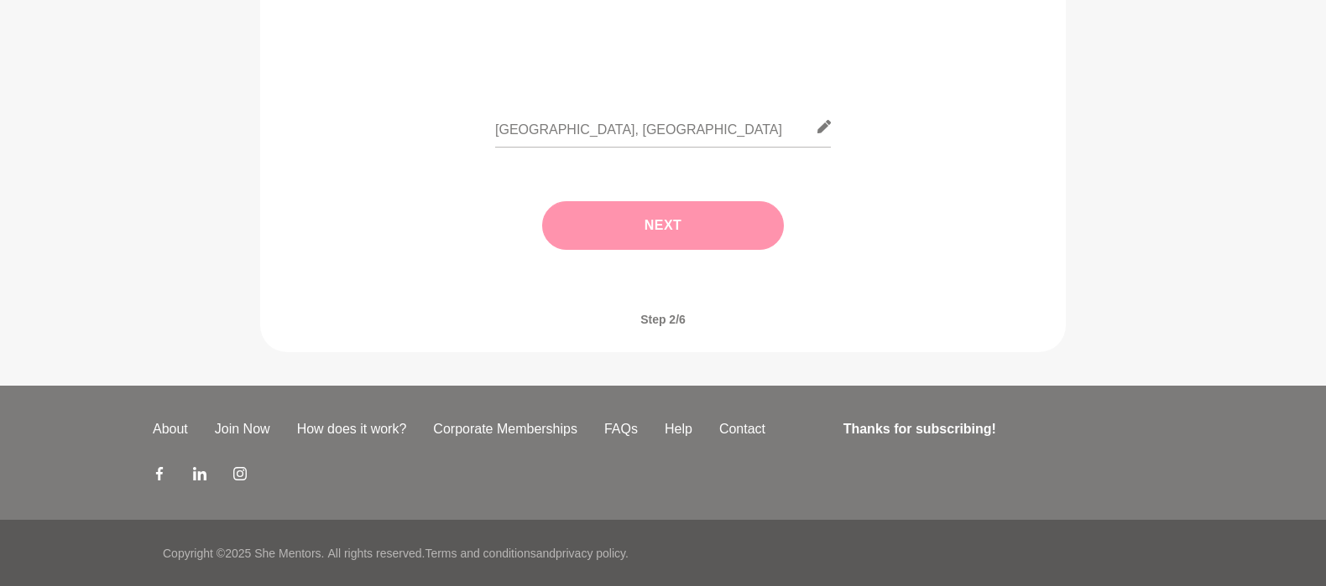
click at [697, 221] on button "Next" at bounding box center [663, 225] width 242 height 49
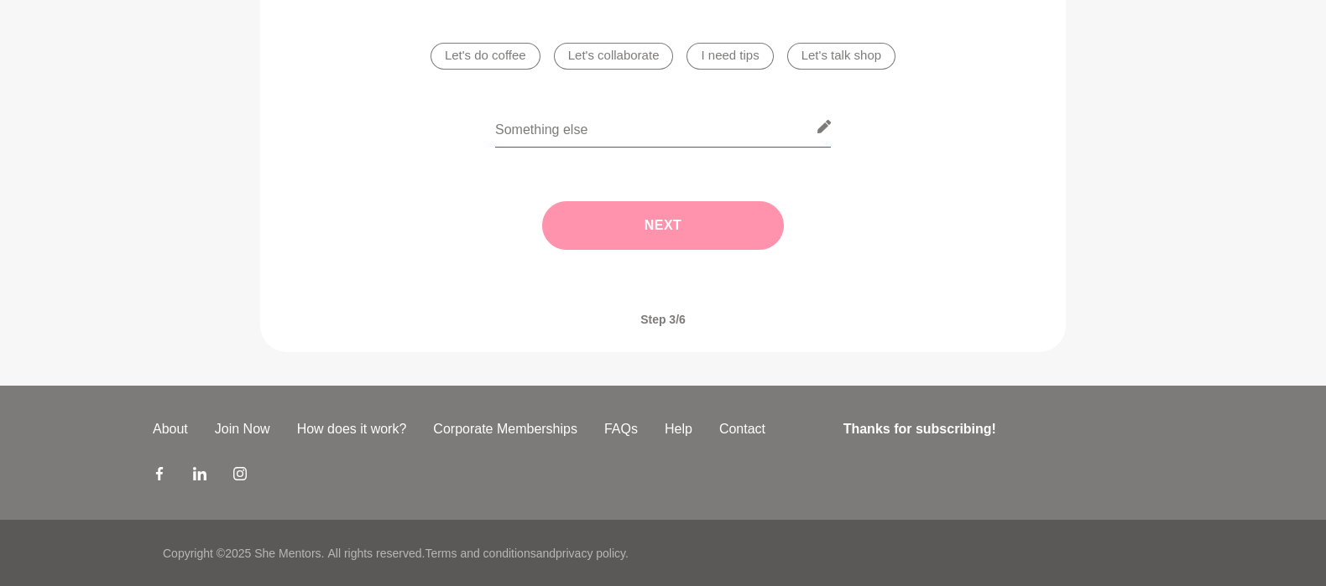
click at [555, 133] on input "text" at bounding box center [663, 127] width 336 height 41
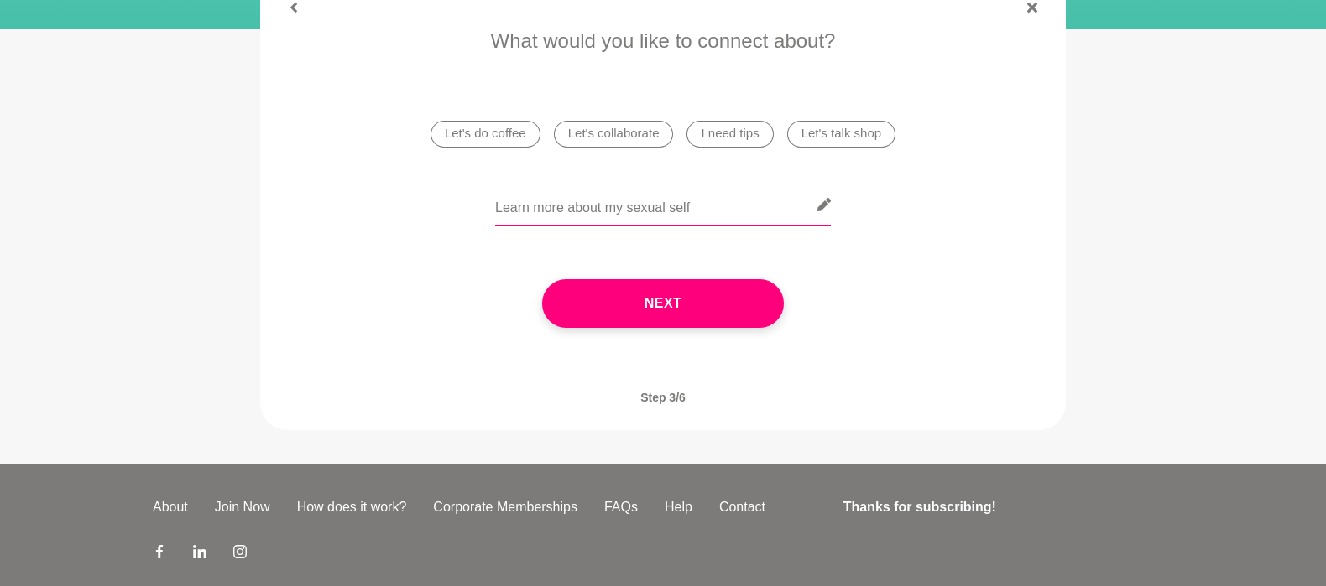
scroll to position [257, 0]
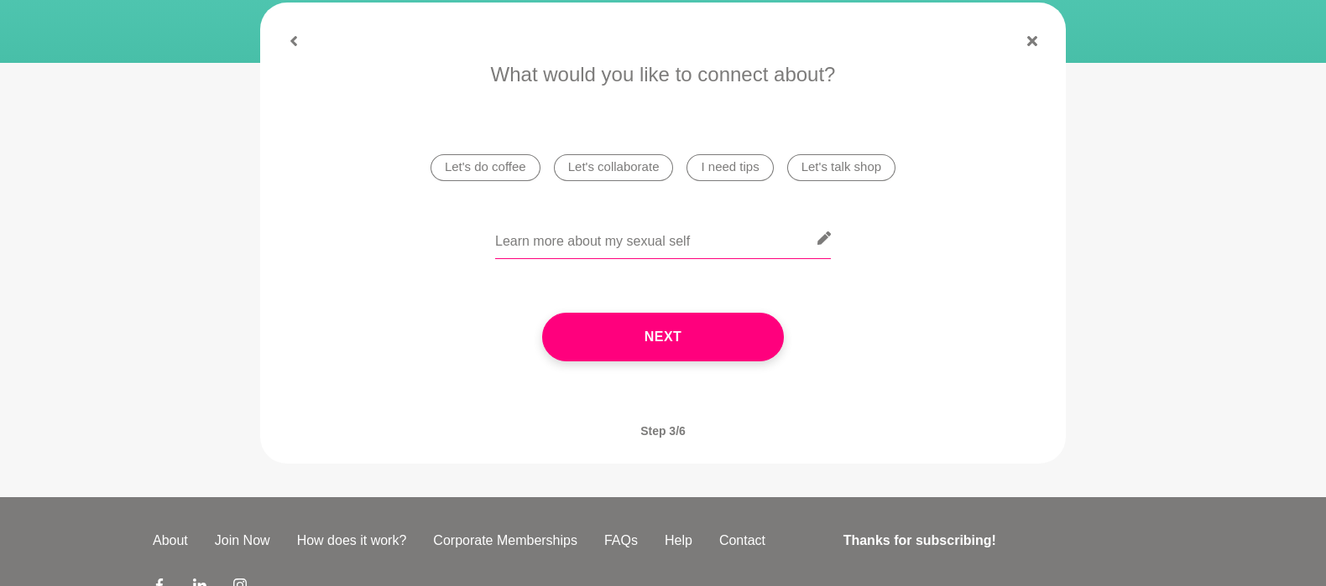
type input "Learn more about my sexual self"
click at [723, 169] on li "I need tips" at bounding box center [729, 167] width 86 height 27
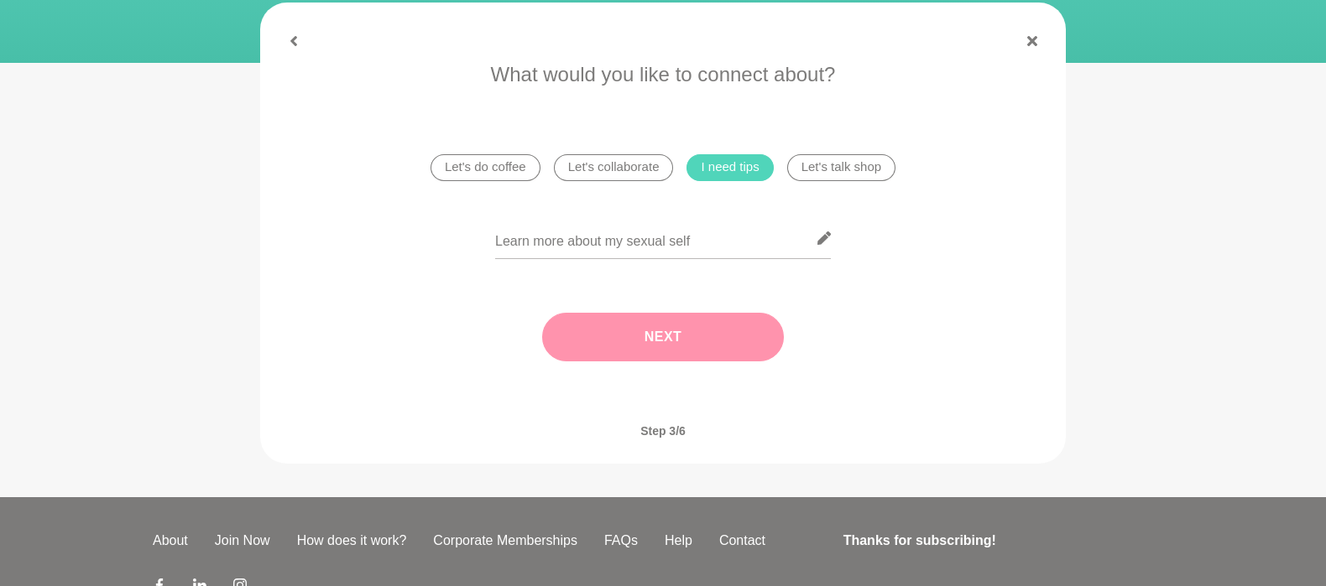
click at [643, 349] on button "Next" at bounding box center [663, 337] width 242 height 49
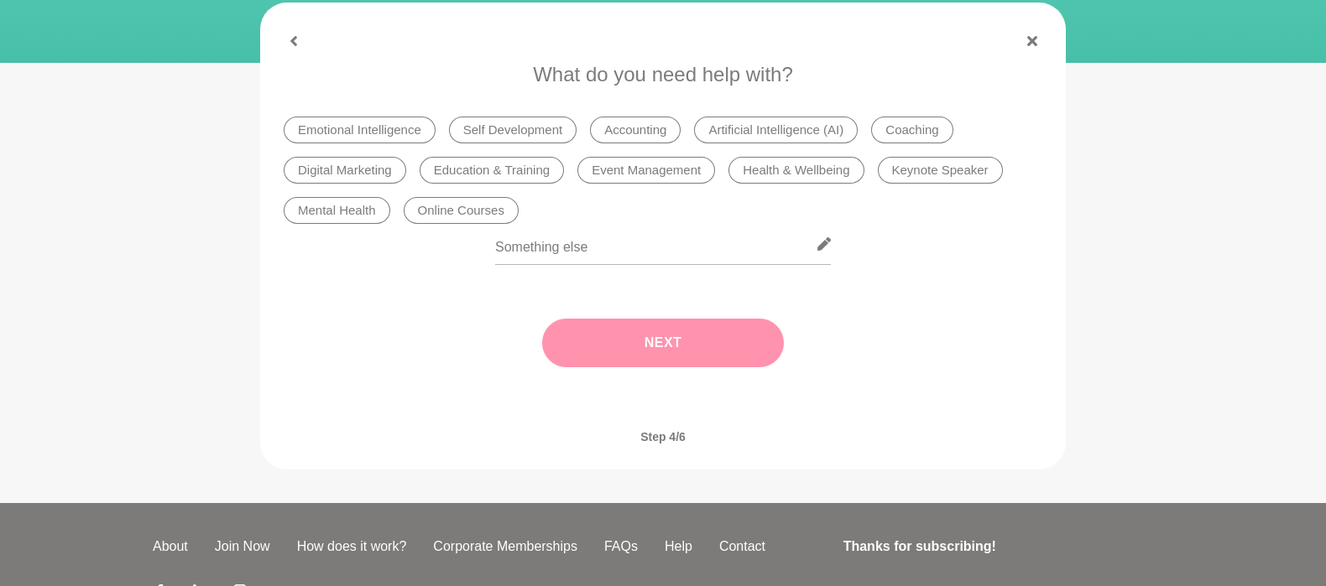
click at [813, 178] on li "Health & Wellbeing" at bounding box center [795, 170] width 135 height 27
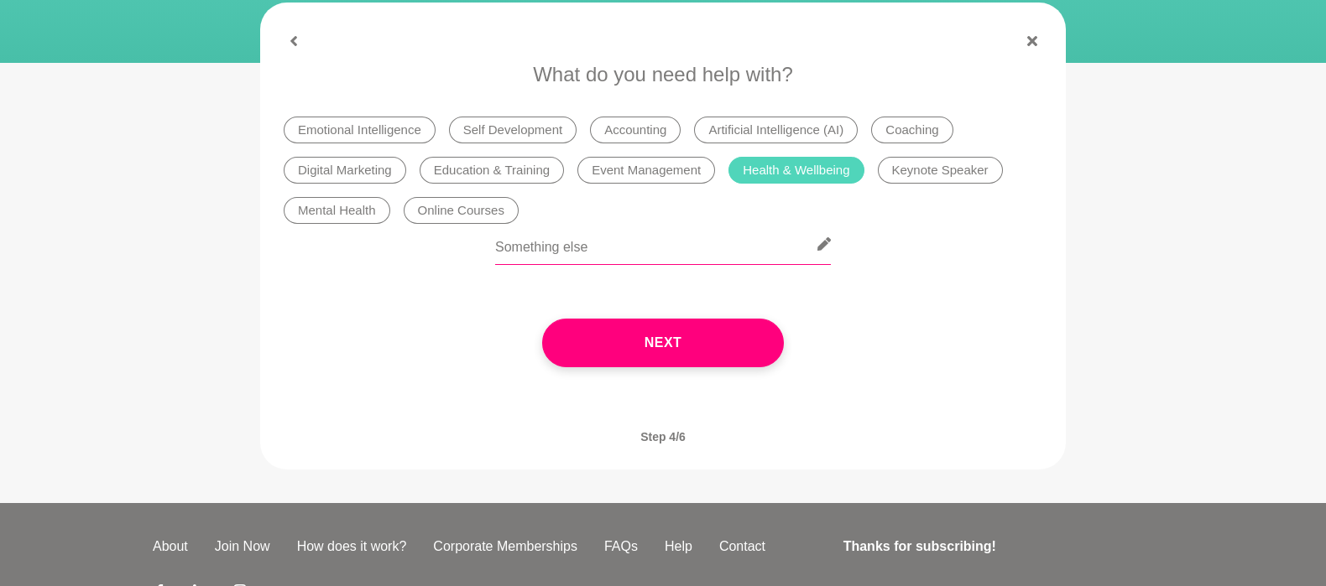
click at [632, 245] on input "text" at bounding box center [663, 244] width 336 height 41
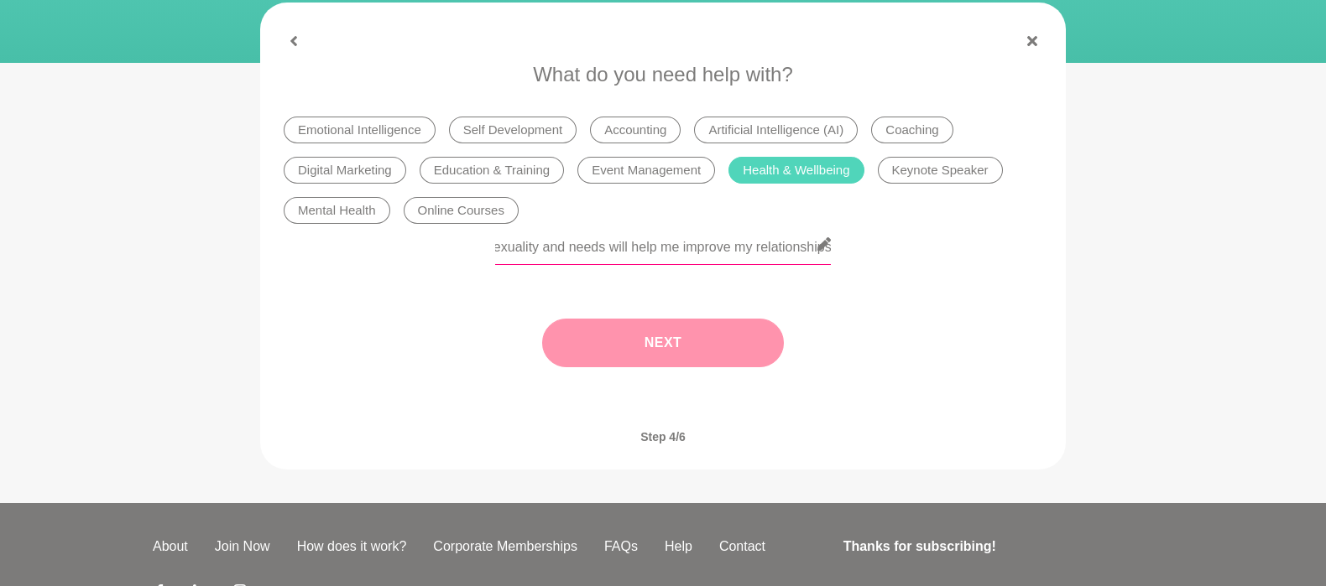
type input "Perhaps understanidng better my own sexuality and needs will help me improve my…"
click at [709, 332] on button "Next" at bounding box center [663, 343] width 242 height 49
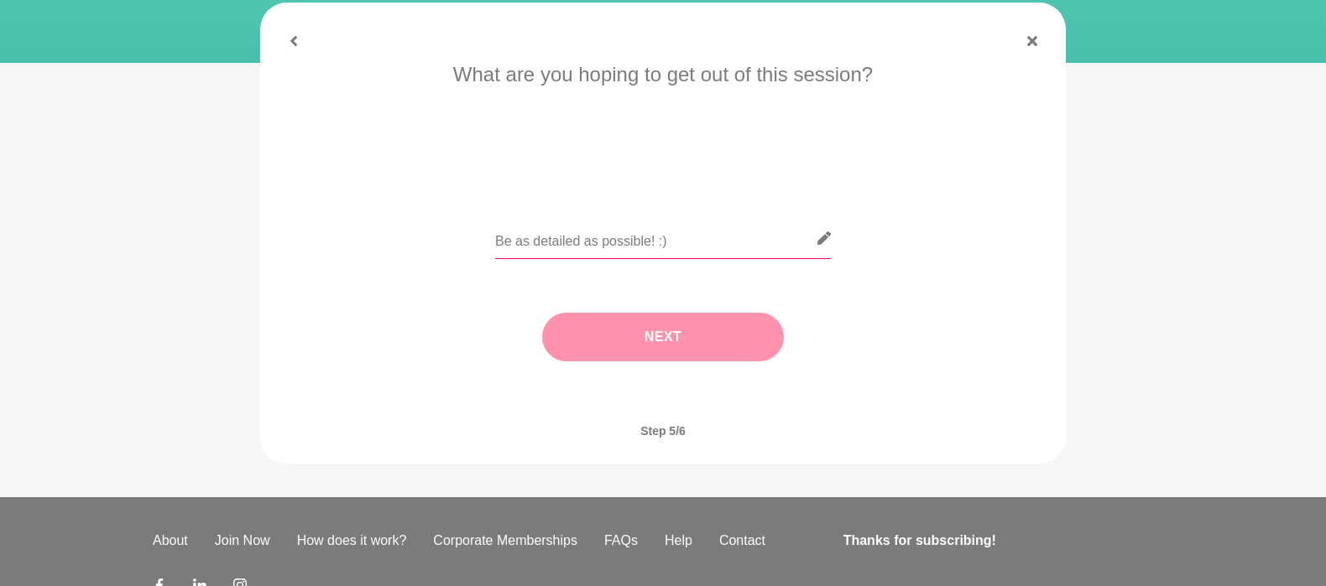
click at [672, 247] on input "text" at bounding box center [663, 238] width 336 height 41
type input "Have a fun and explorative kōrero"
click at [695, 341] on button "Next" at bounding box center [663, 337] width 242 height 49
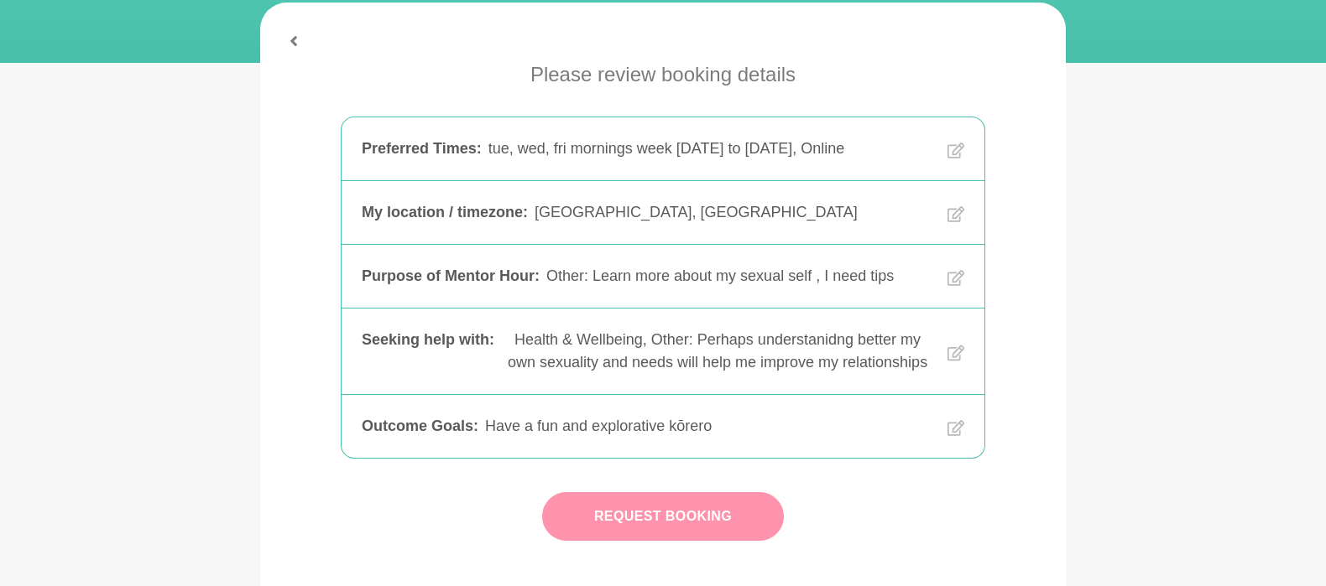
click at [664, 541] on button "Request Booking" at bounding box center [663, 517] width 242 height 49
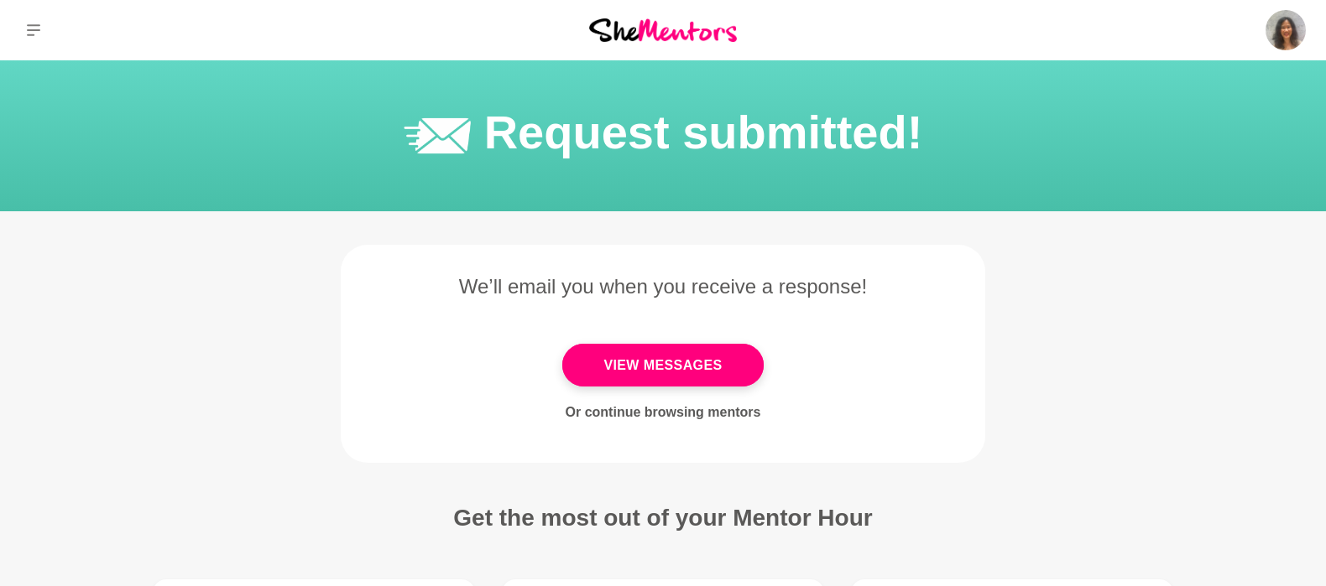
click at [666, 253] on figure "We’ll email you when you receive a response! View Messages Or continue browsing…" at bounding box center [663, 354] width 644 height 218
click at [857, 519] on h3 "Get the most out of your Mentor Hour" at bounding box center [662, 517] width 419 height 29
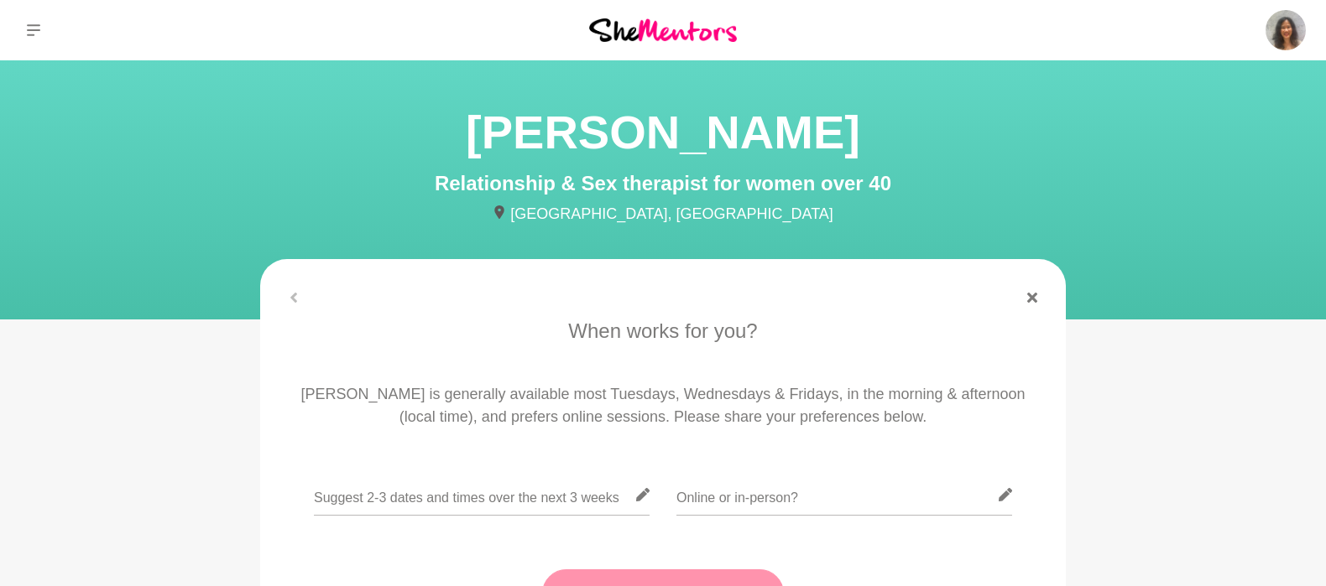
scroll to position [112, 0]
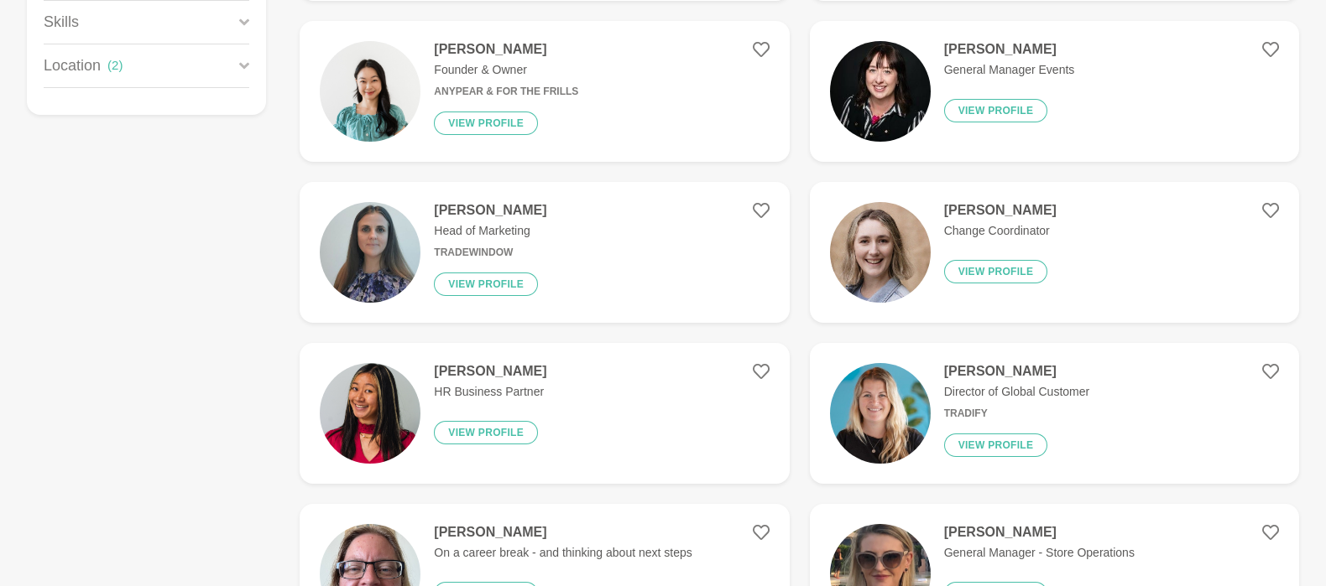
scroll to position [447, 0]
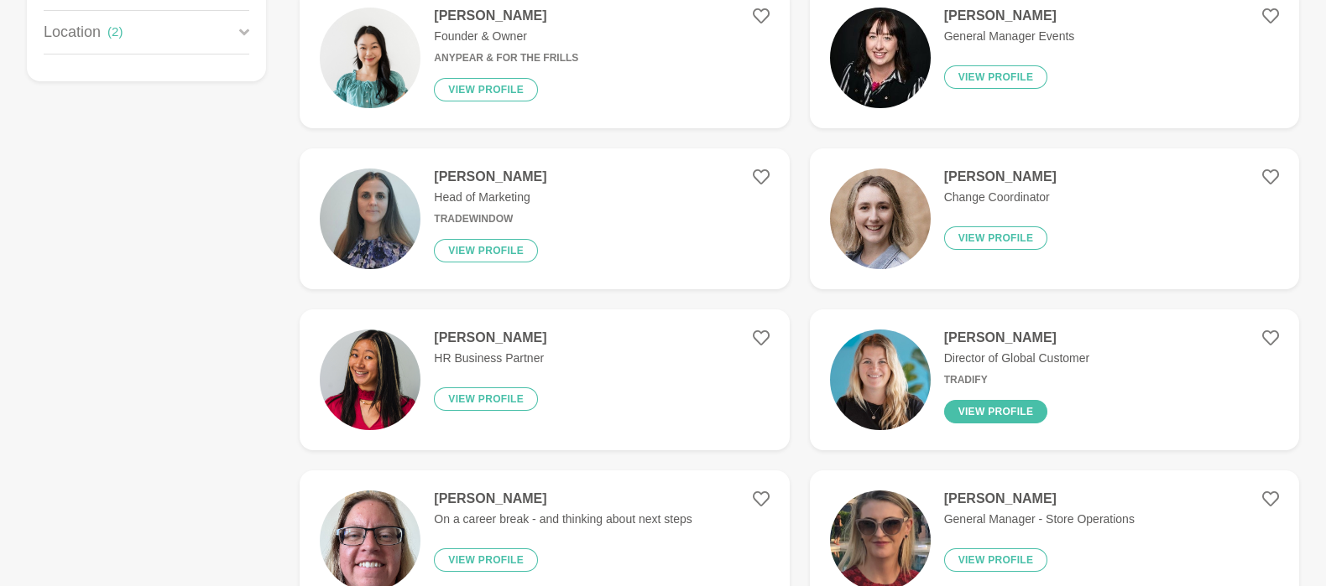
click at [1012, 420] on button "View profile" at bounding box center [996, 411] width 104 height 23
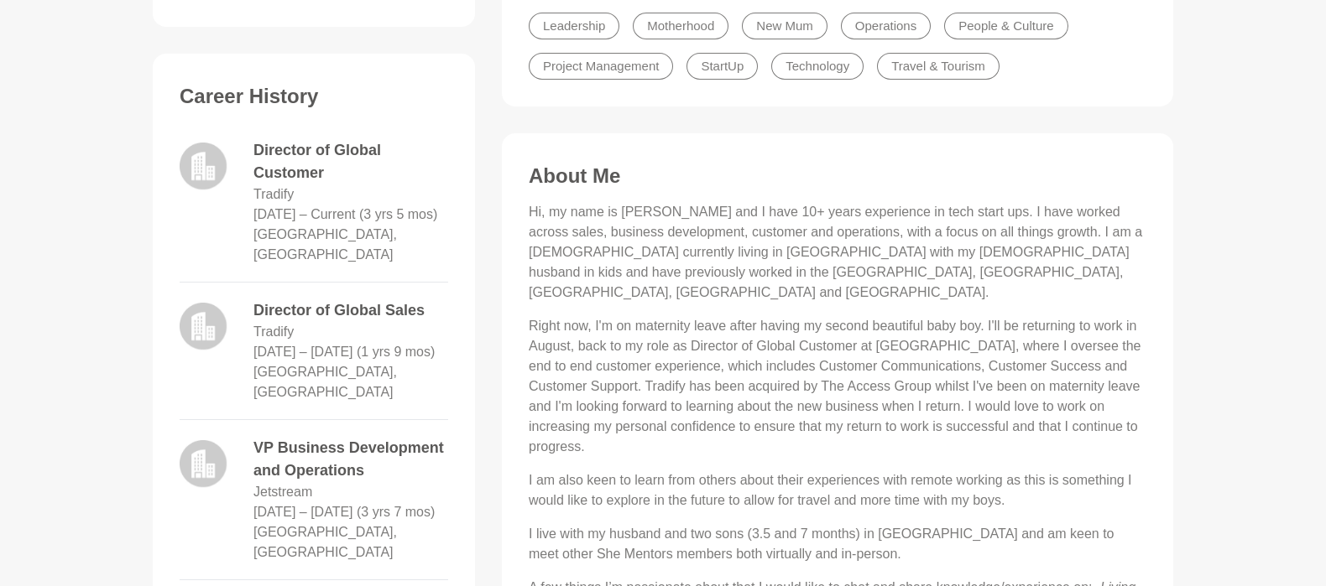
scroll to position [335, 0]
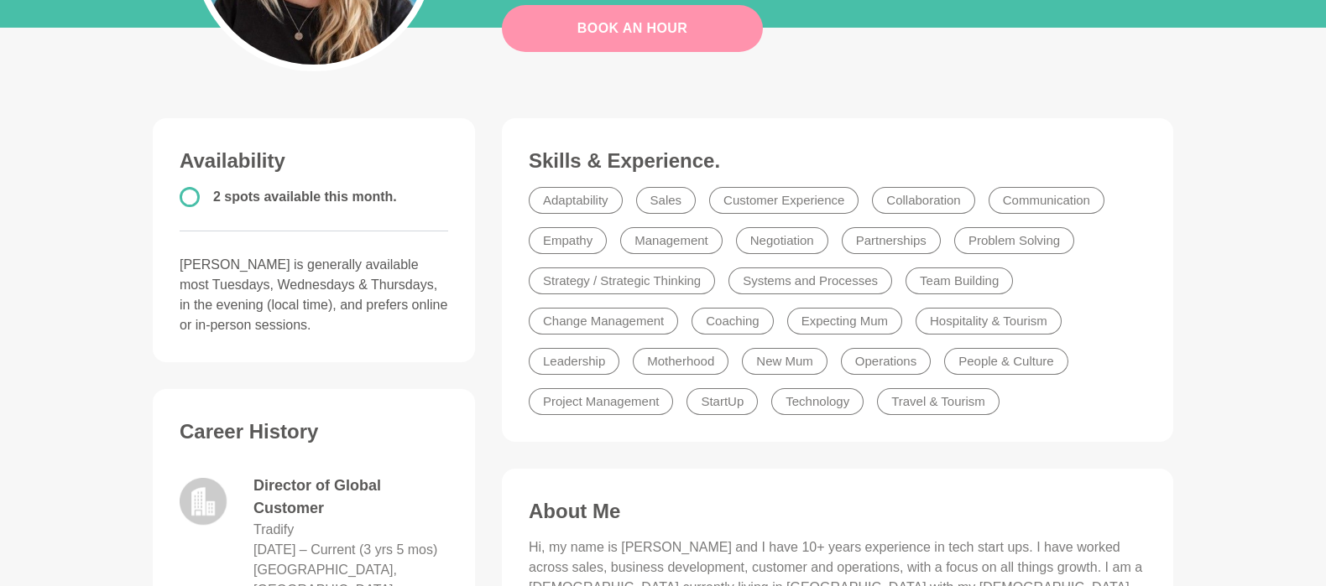
click at [573, 17] on button "Book An Hour" at bounding box center [632, 28] width 261 height 47
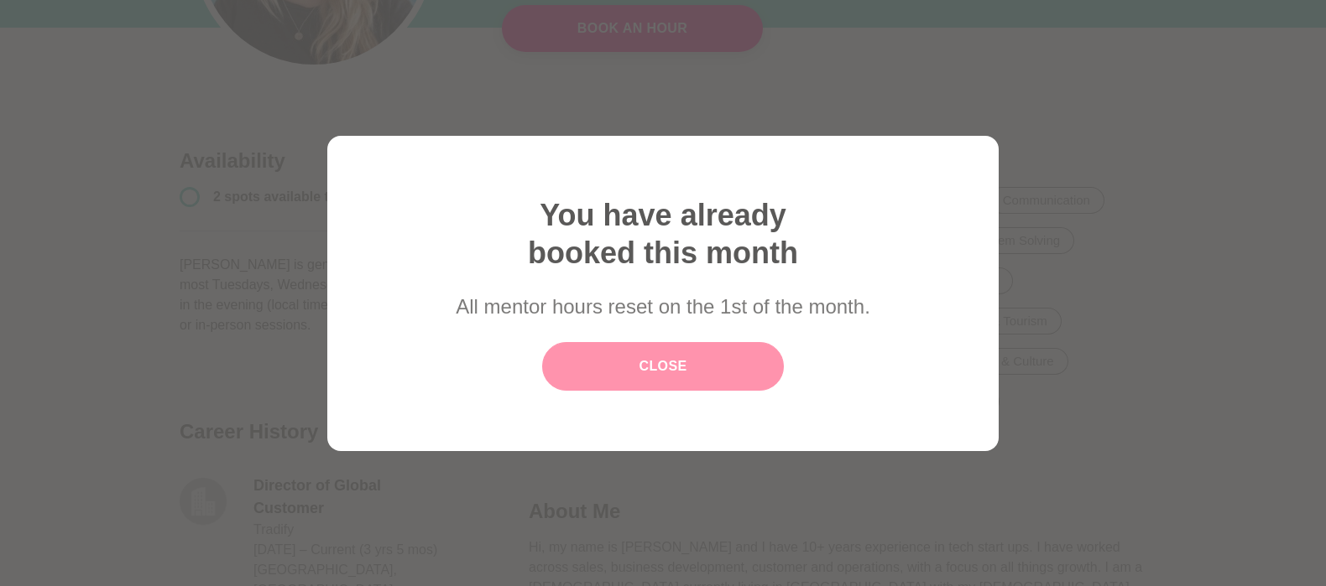
click at [690, 368] on link "Close" at bounding box center [663, 366] width 242 height 49
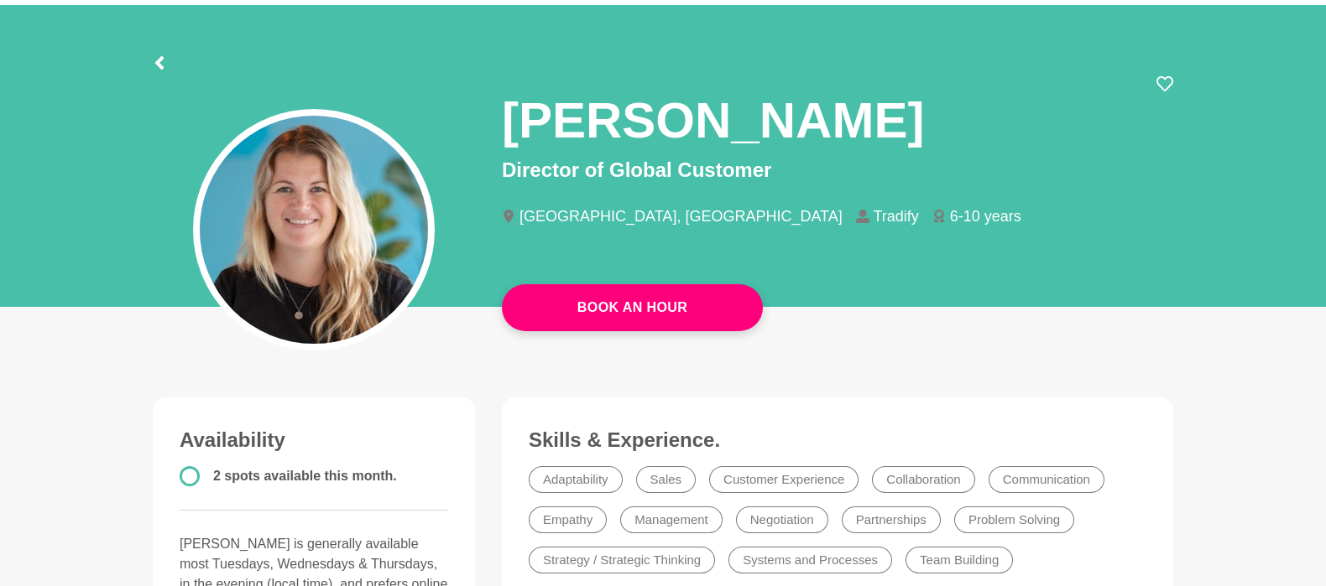
scroll to position [0, 0]
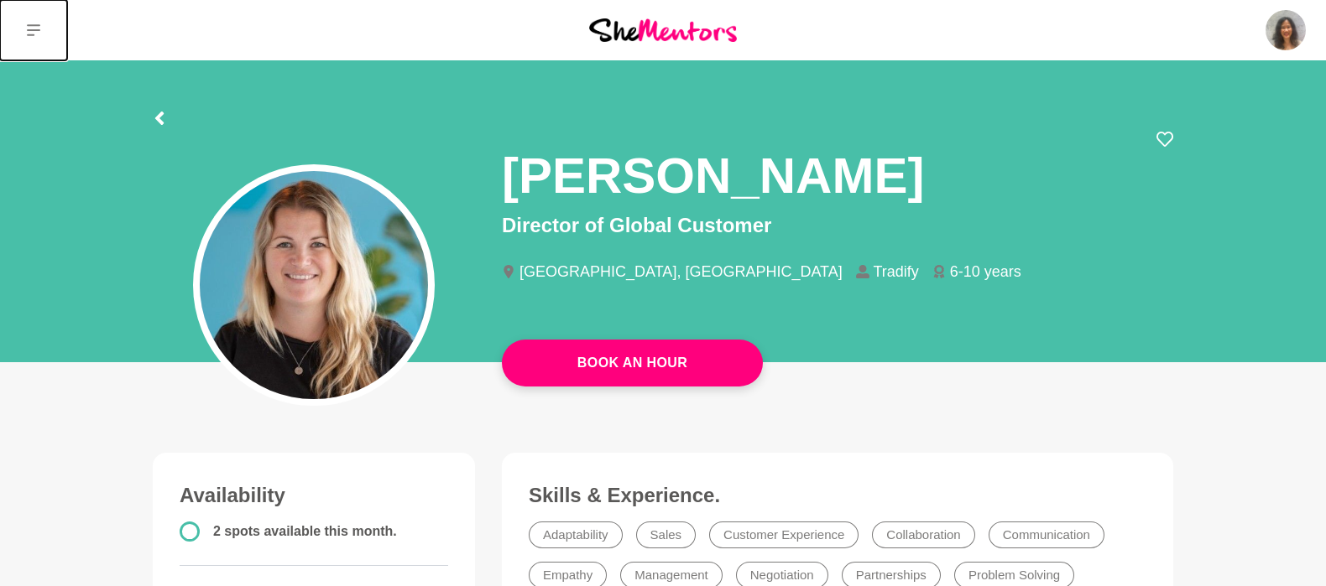
click at [36, 33] on icon at bounding box center [33, 29] width 13 height 13
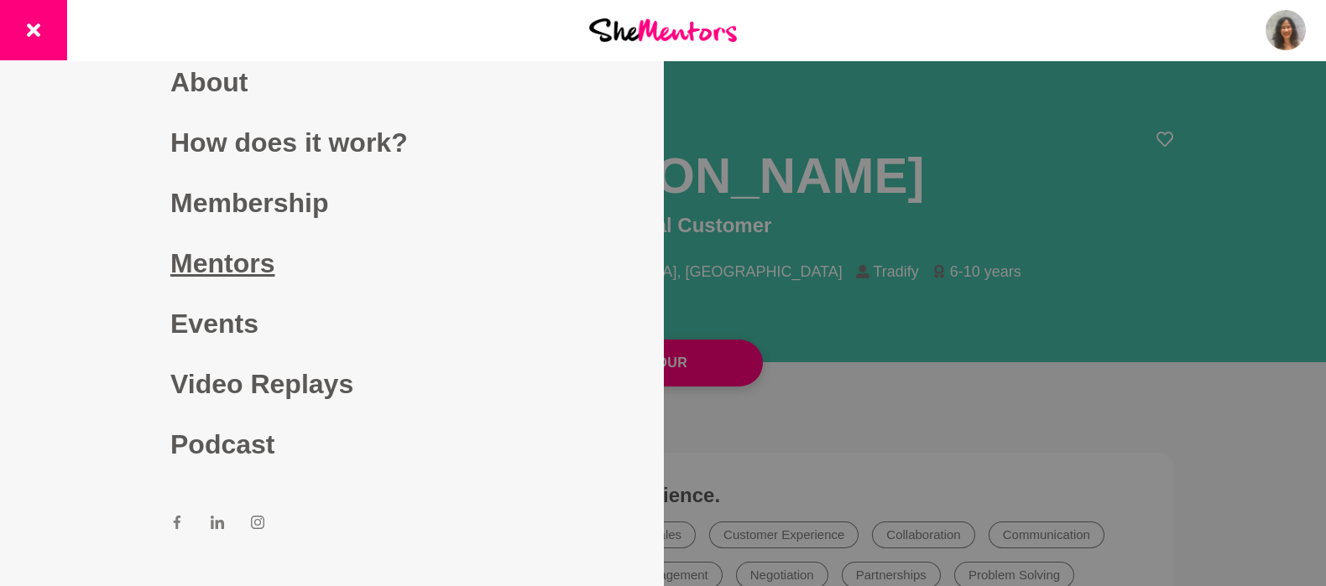
click at [258, 262] on link "Mentors" at bounding box center [331, 263] width 322 height 60
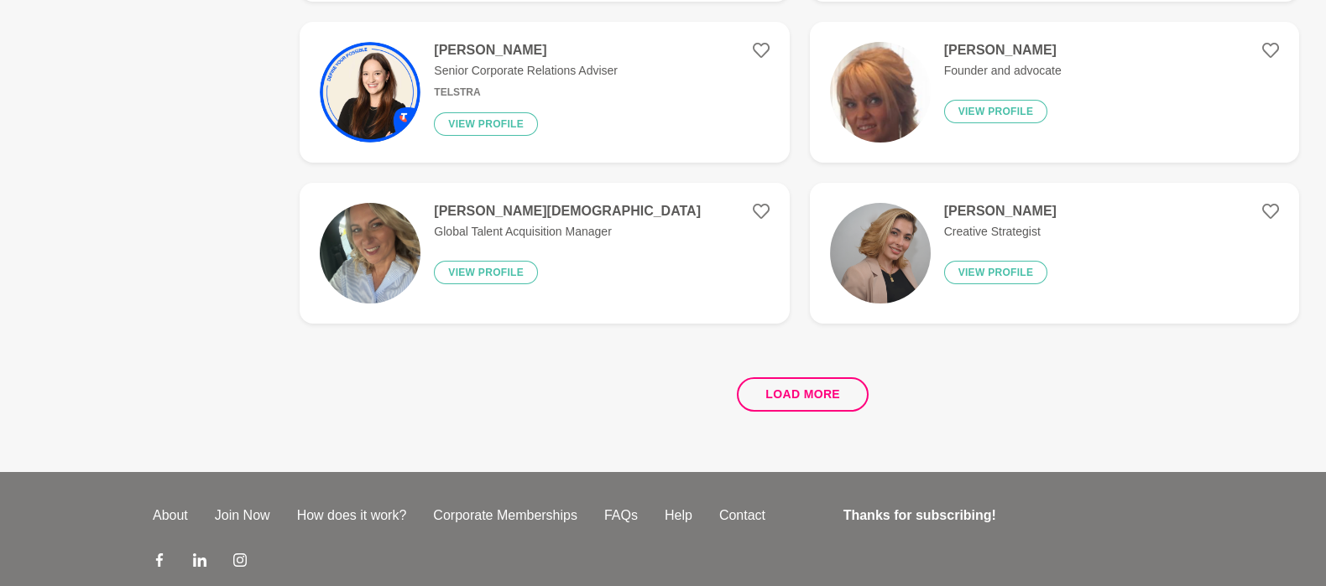
scroll to position [3237, 0]
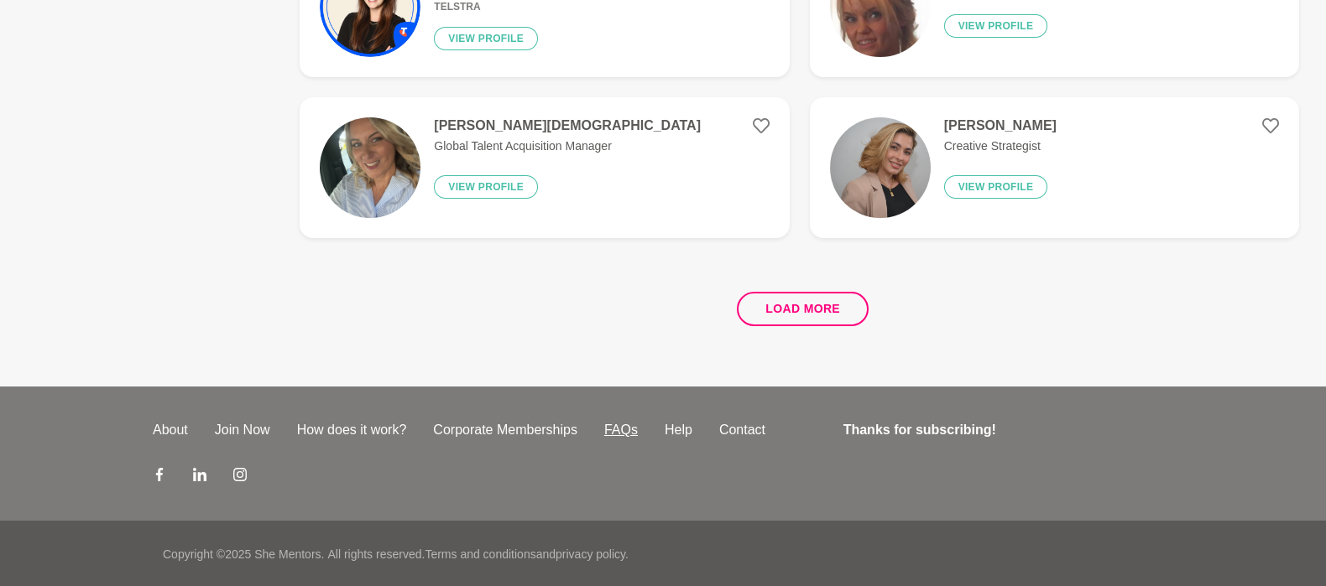
click at [612, 430] on link "FAQs" at bounding box center [621, 430] width 60 height 20
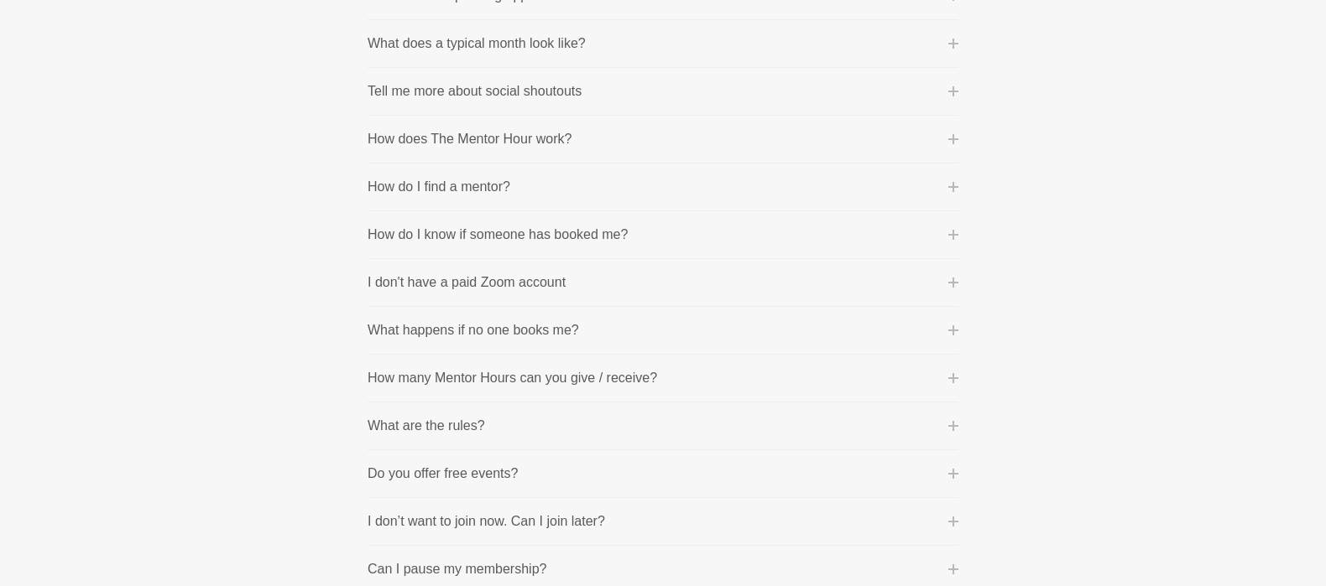
scroll to position [670, 0]
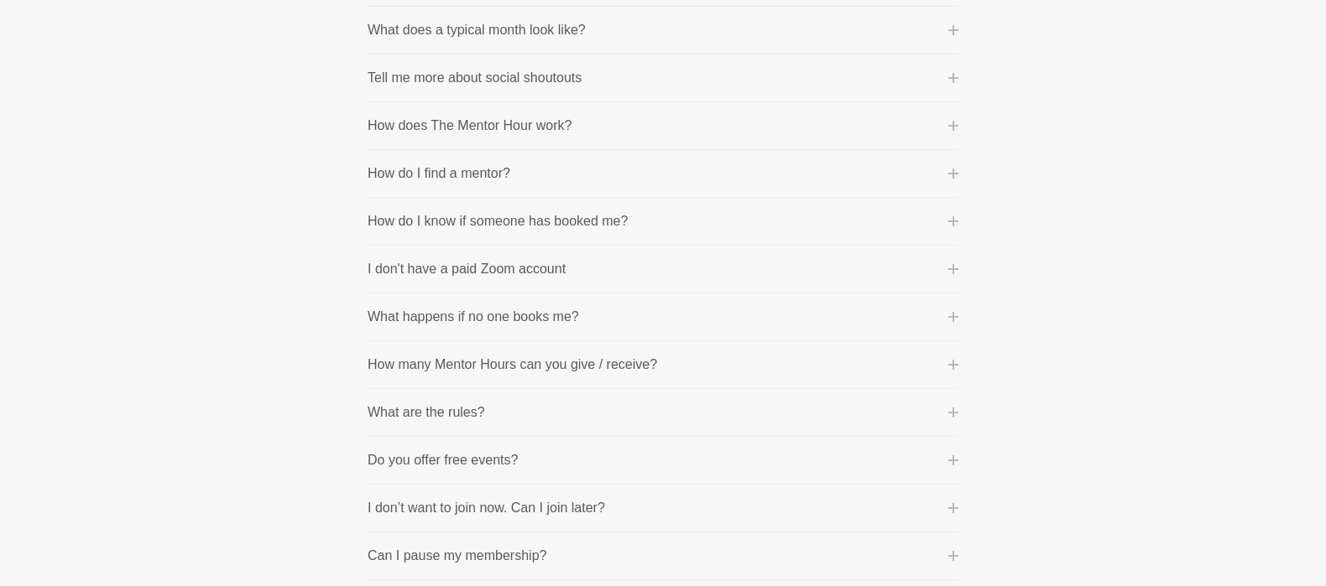
click at [752, 367] on button "How many Mentor Hours can you give / receive?" at bounding box center [662, 365] width 591 height 20
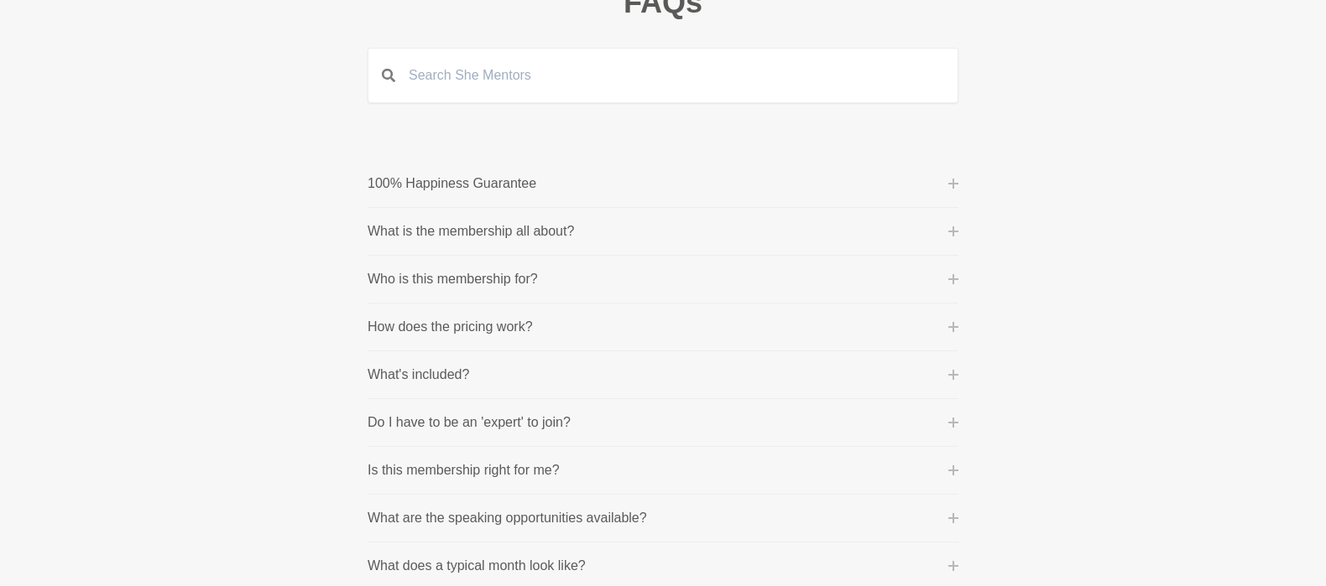
scroll to position [0, 0]
